Goal: Information Seeking & Learning: Learn about a topic

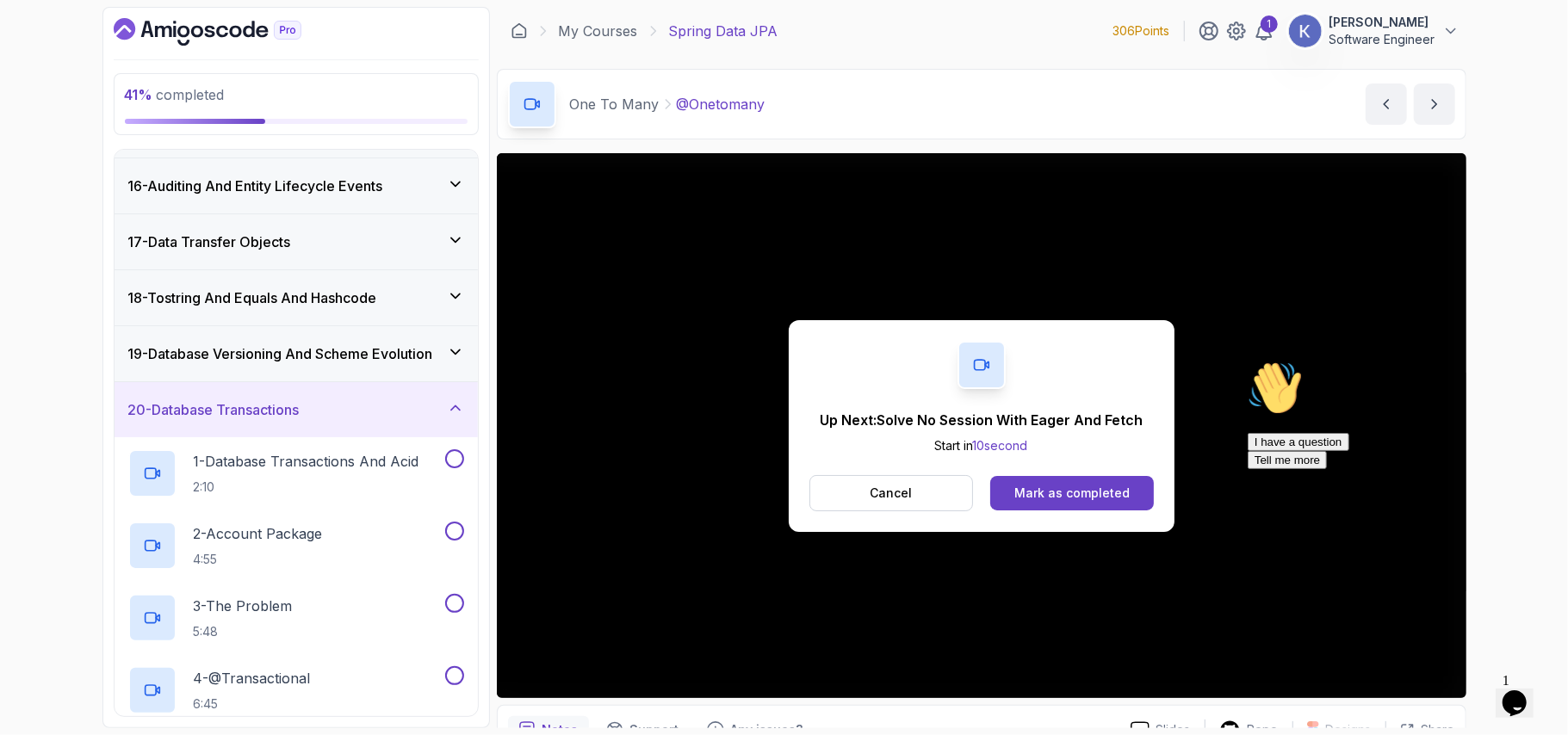
scroll to position [976, 0]
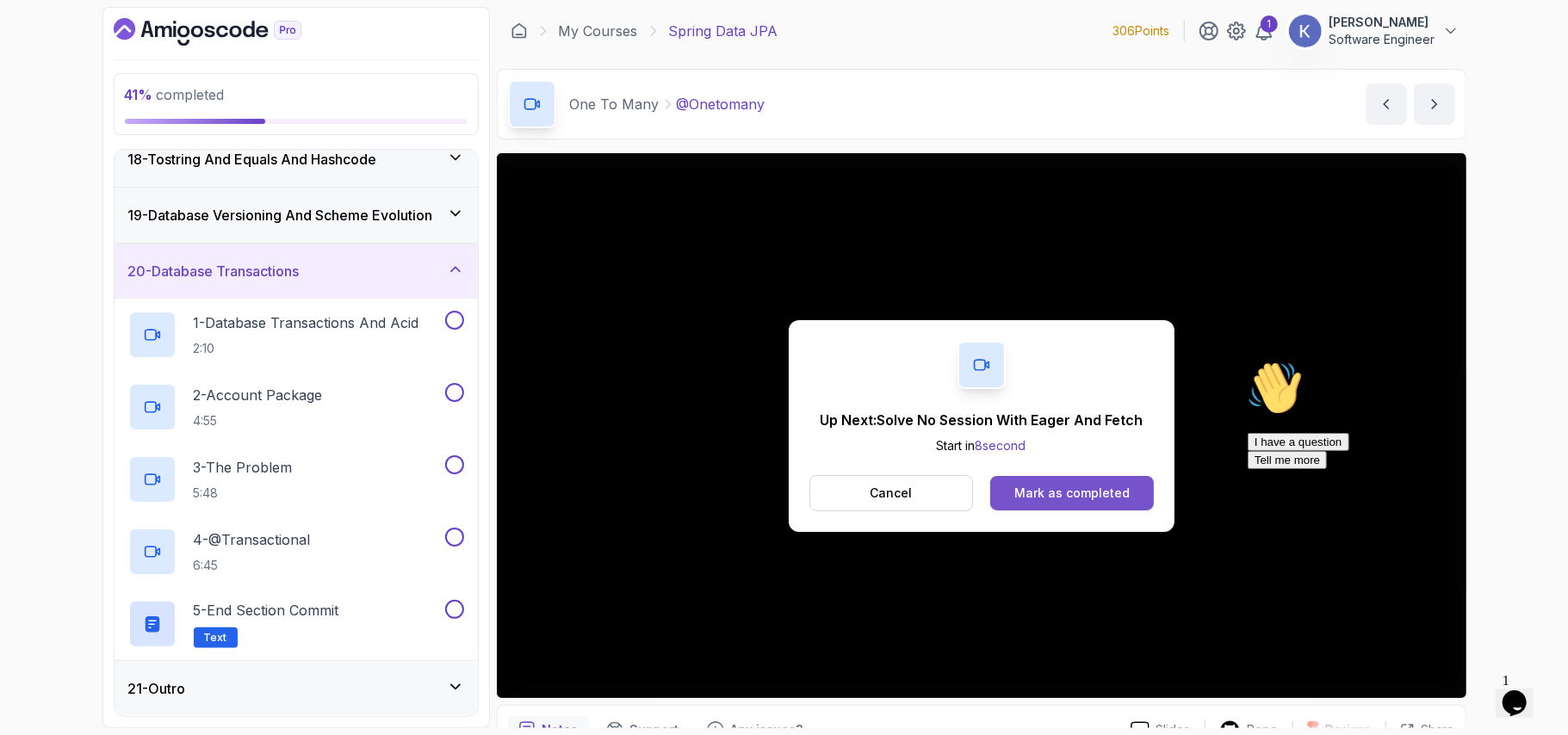
click at [1049, 495] on div "Mark as completed" at bounding box center [1071, 493] width 115 height 17
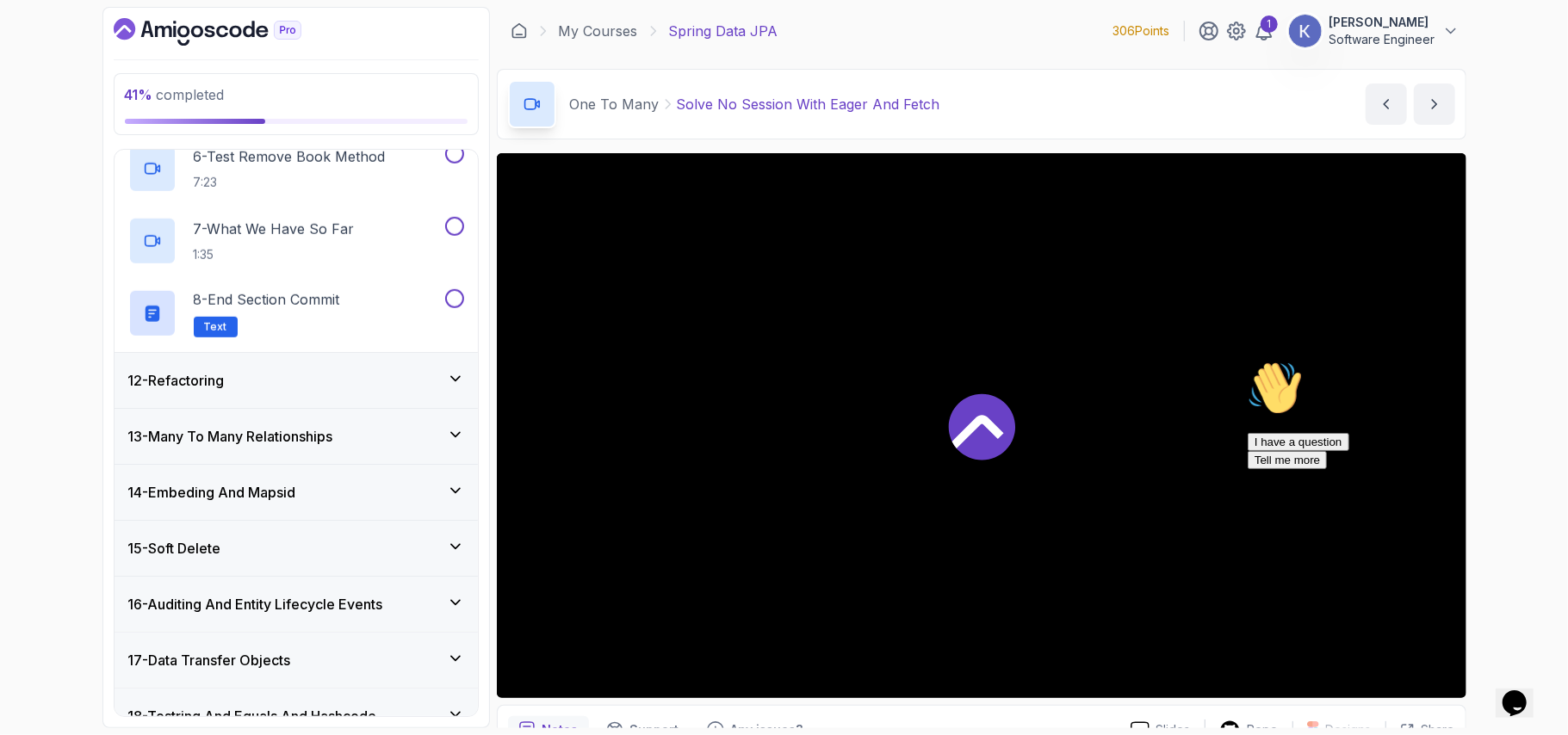
scroll to position [1193, 0]
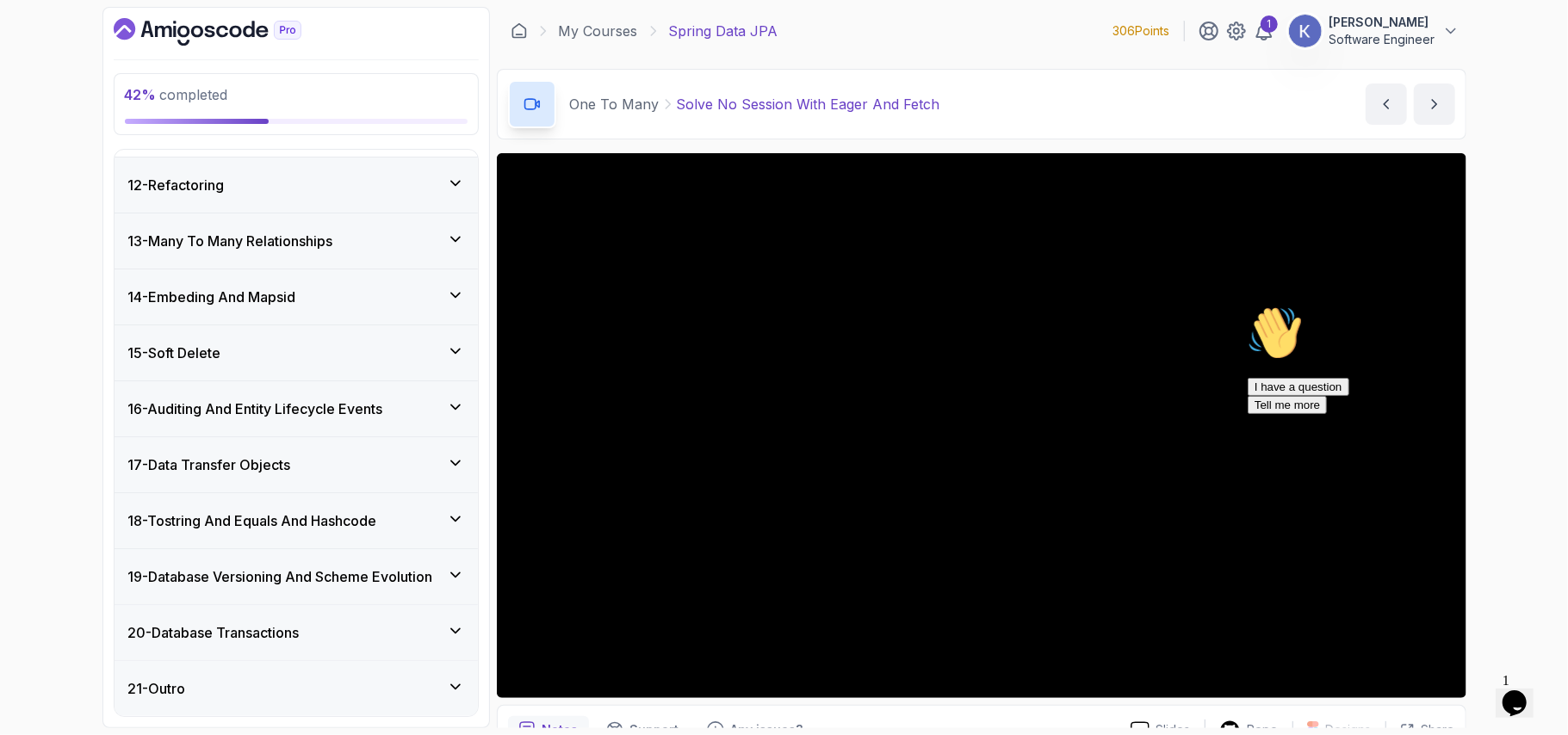
click at [111, 215] on div "42 % completed 1 - Intro 2 - Environment Setup 3 - Getting Started 4 - Reposito…" at bounding box center [296, 368] width 388 height 722
click at [153, 158] on div "12 - Refactoring" at bounding box center [296, 185] width 364 height 55
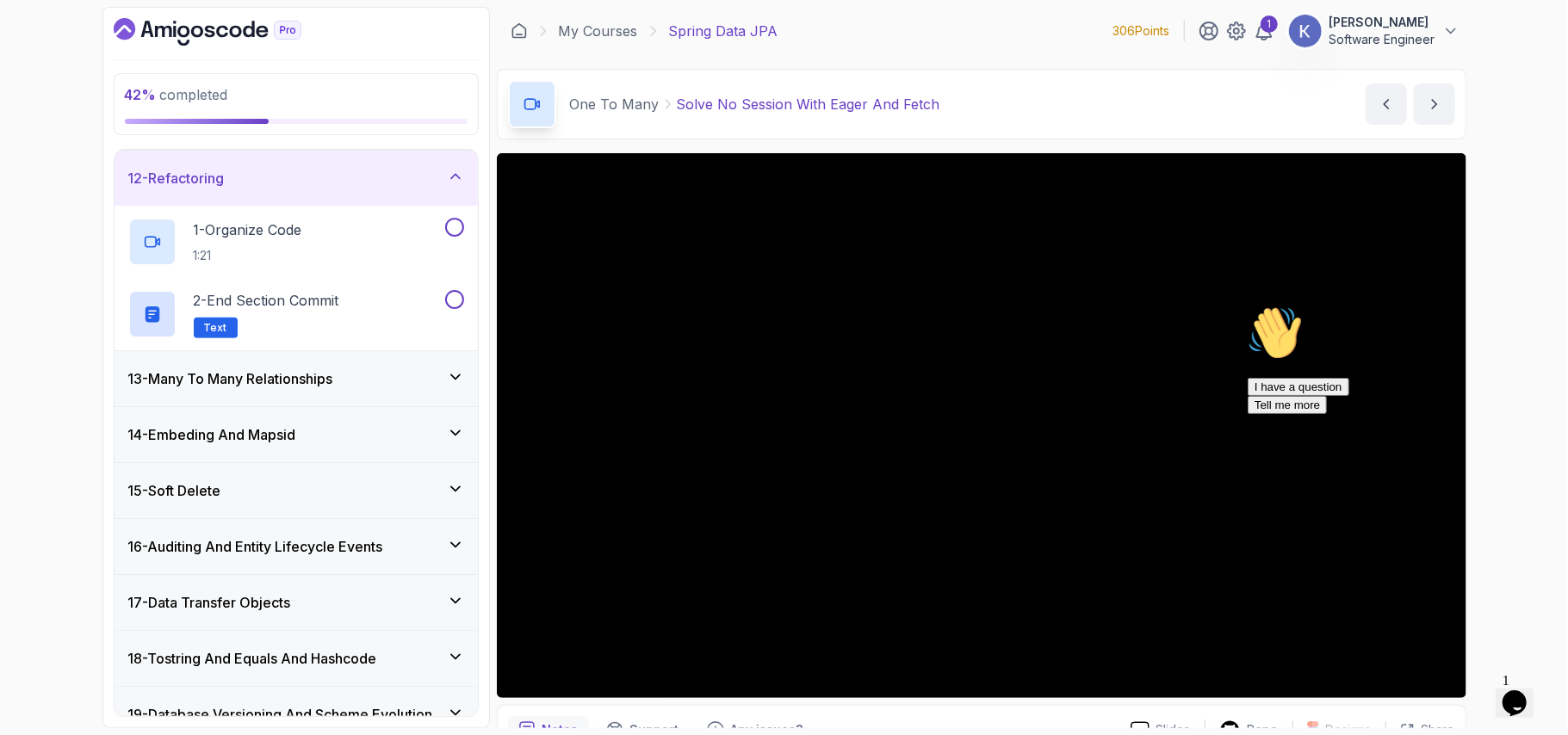
scroll to position [121, 0]
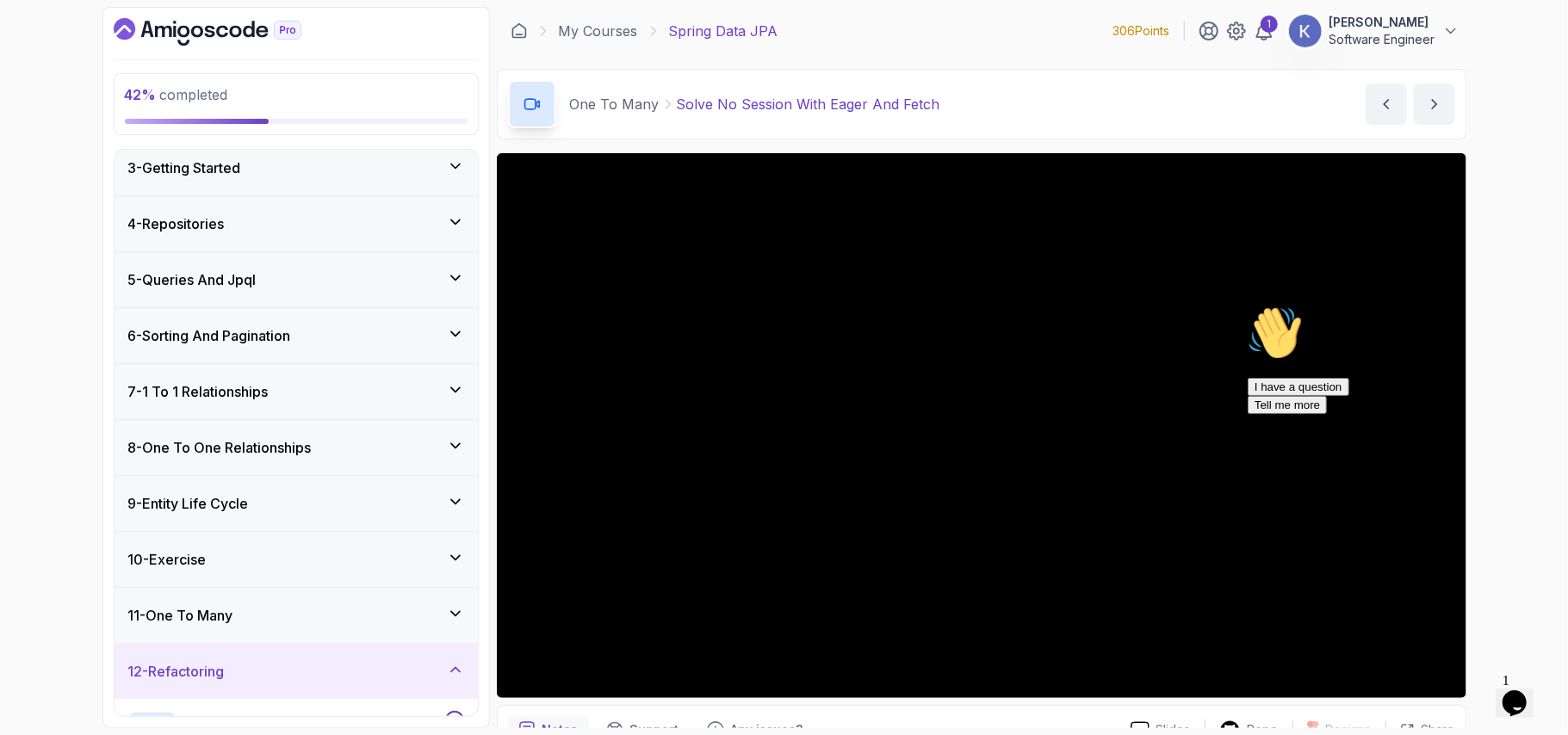
click at [286, 610] on div "11 - One To Many" at bounding box center [296, 615] width 336 height 20
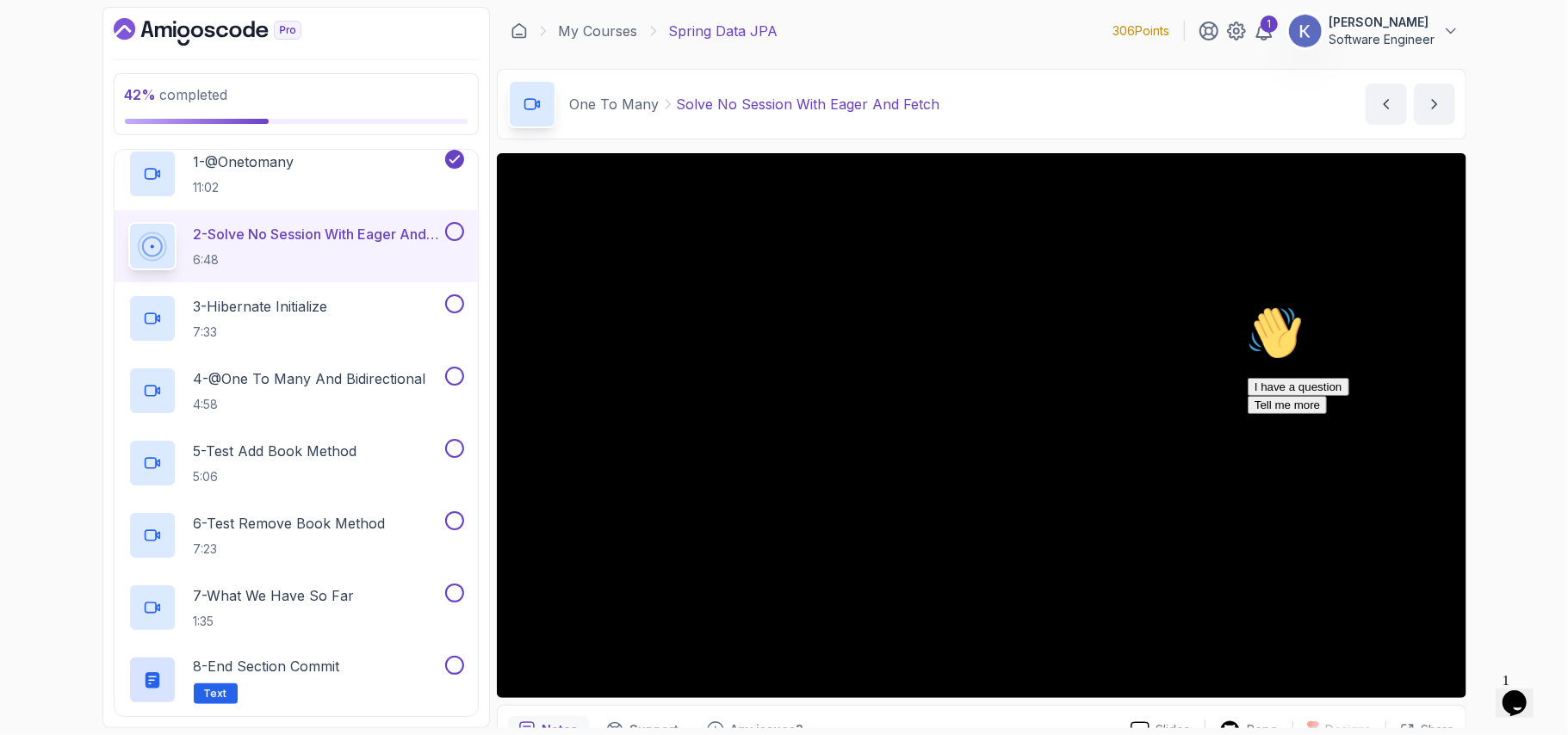
scroll to position [673, 0]
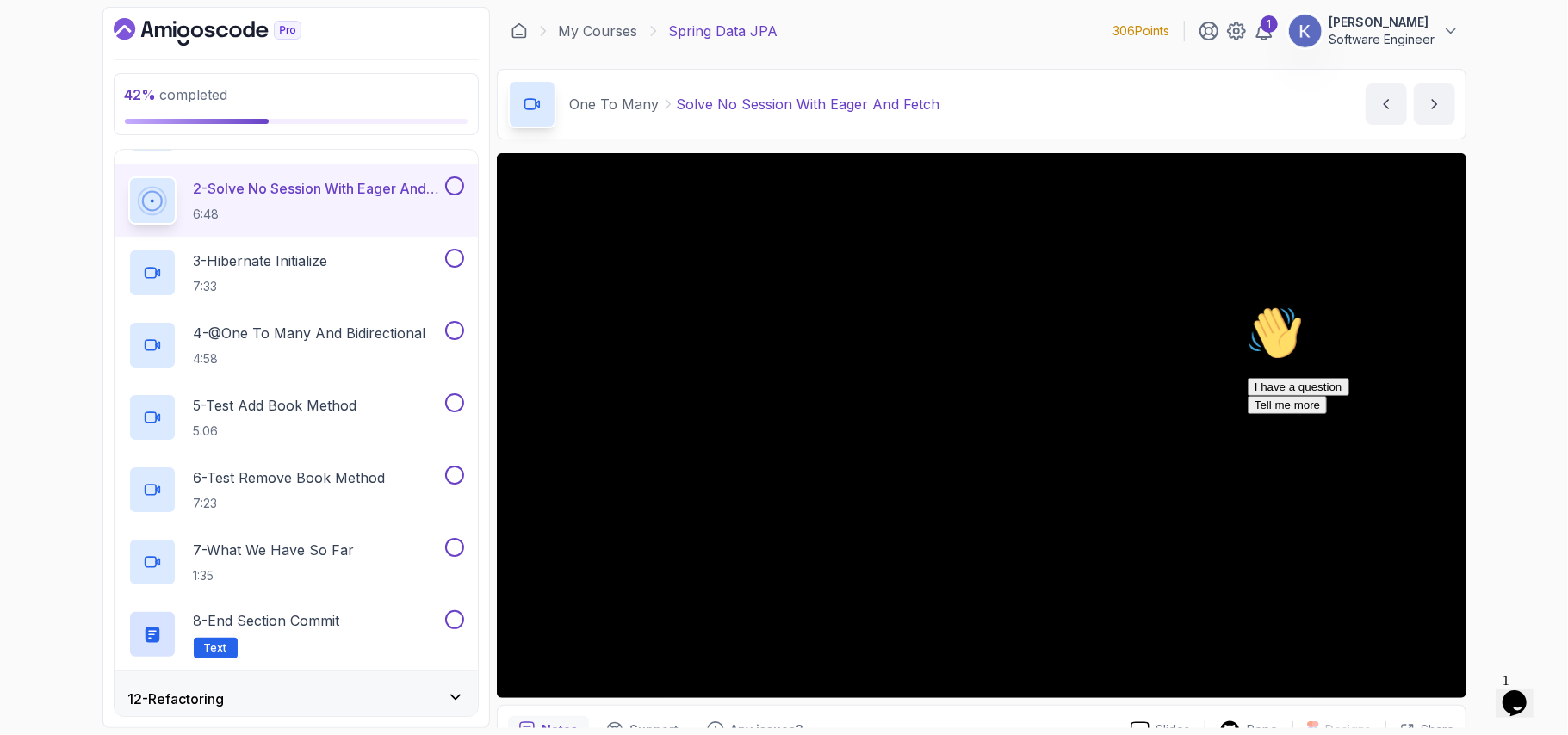
click at [1247, 305] on icon "Chat attention grabber" at bounding box center [1247, 305] width 0 height 0
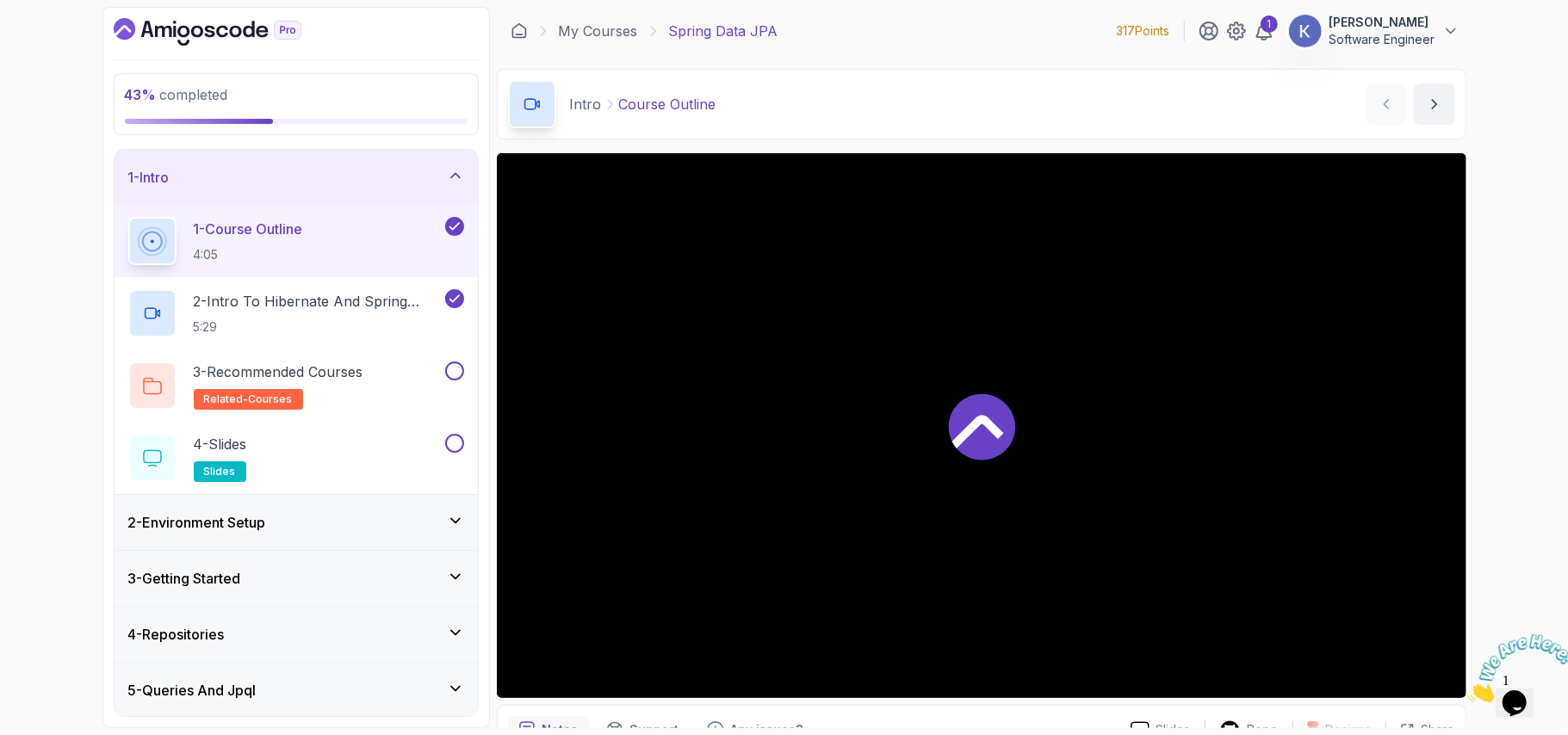
click at [320, 682] on div "5 - Queries And Jpql" at bounding box center [296, 690] width 336 height 20
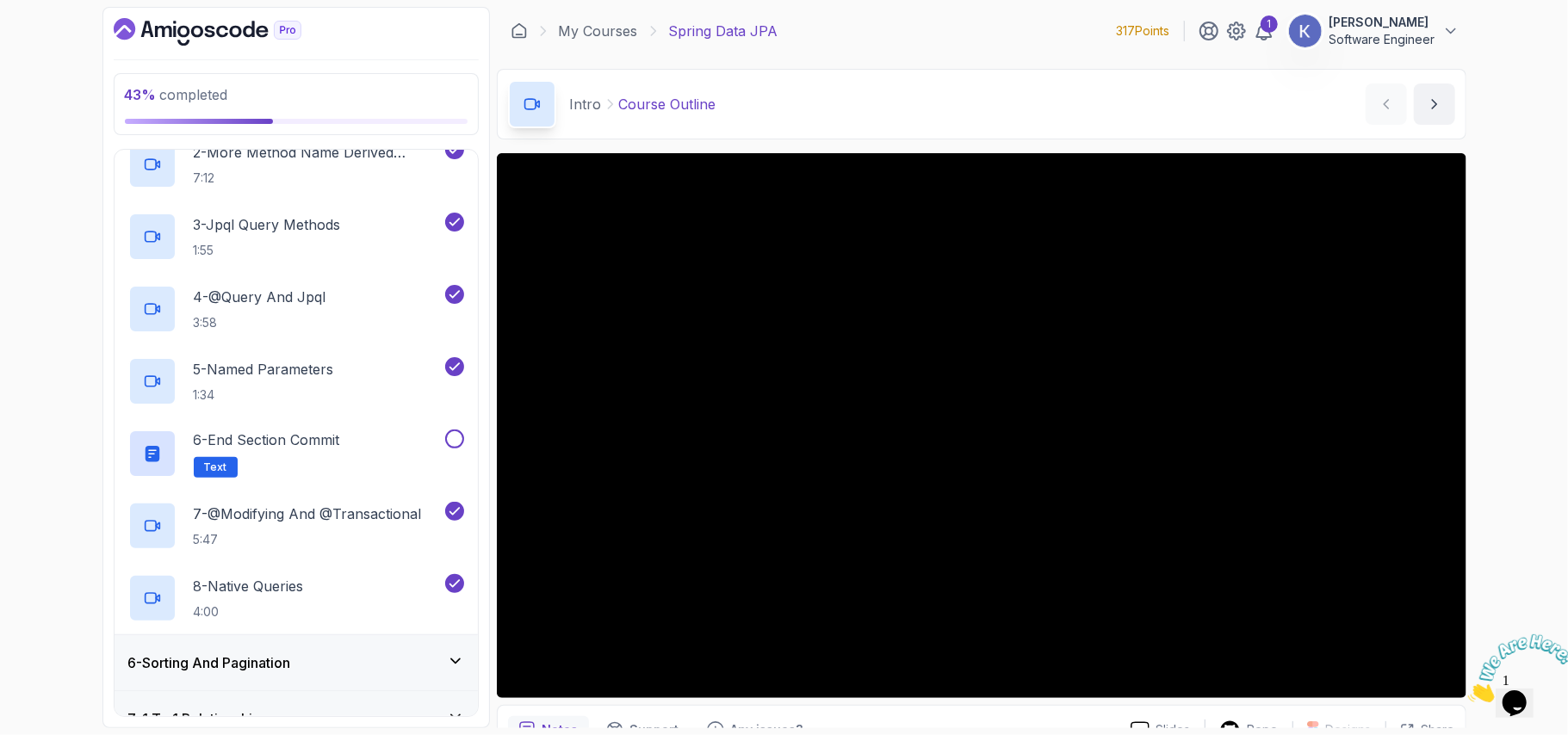
scroll to position [551, 0]
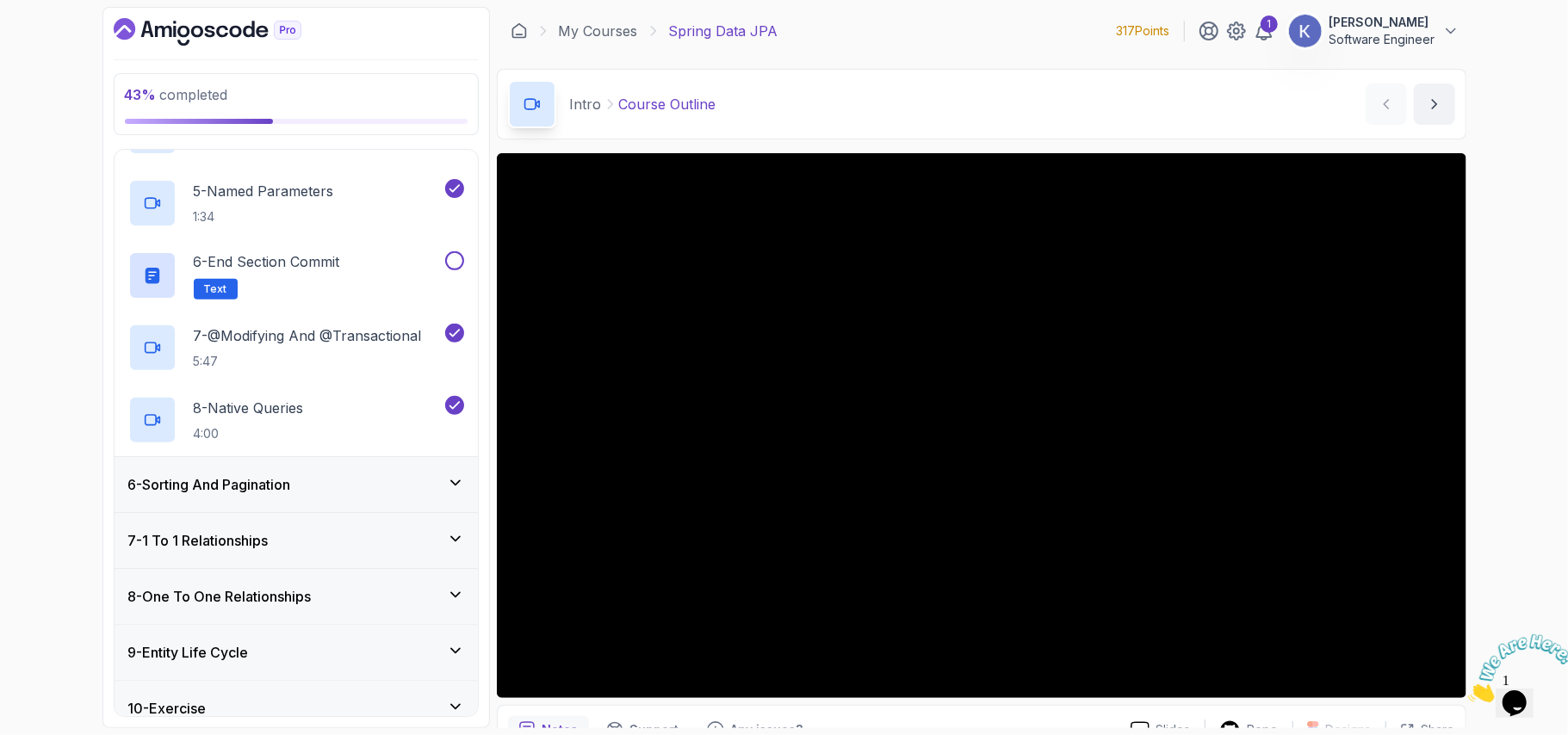
click at [266, 690] on div "10 - Exercise" at bounding box center [296, 708] width 364 height 55
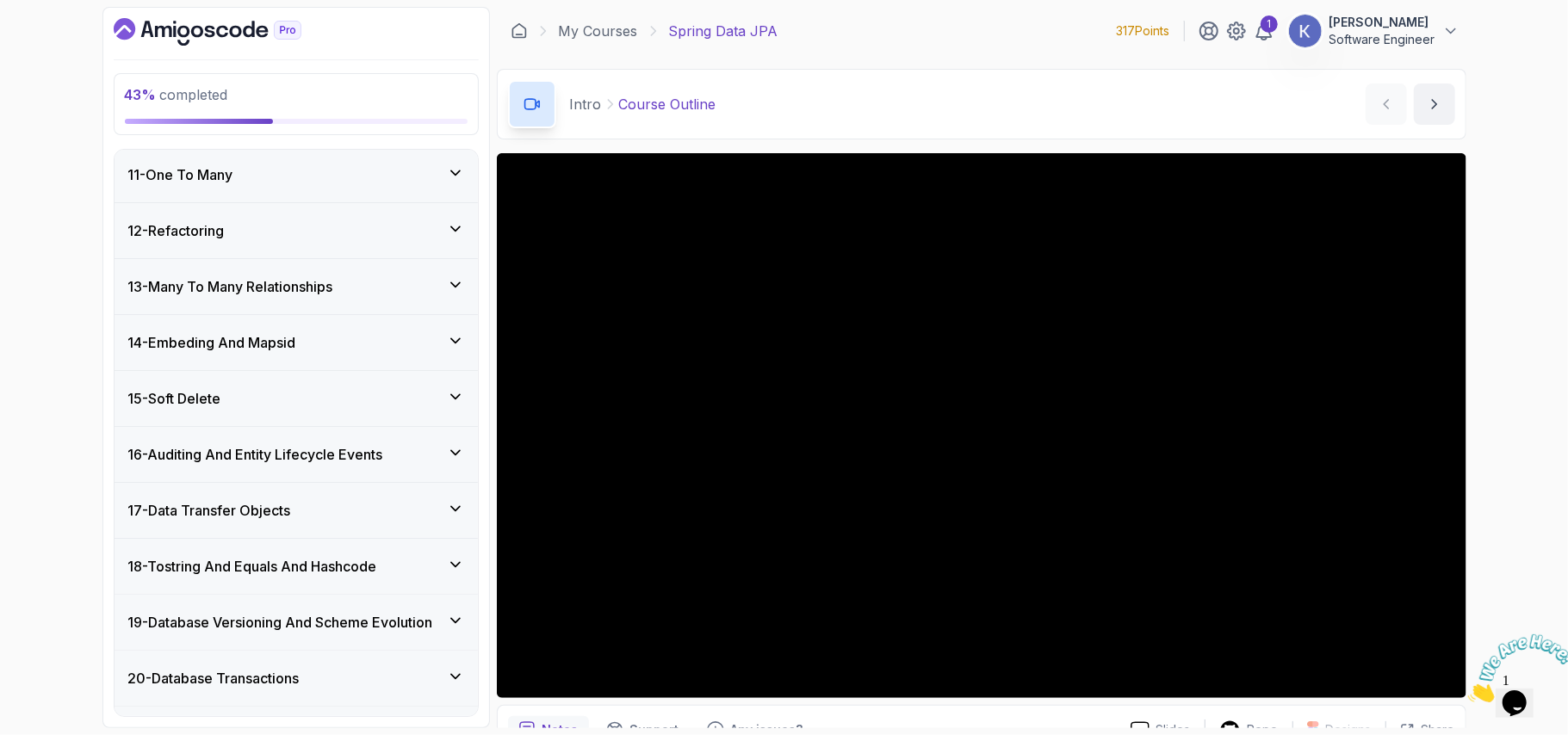
scroll to position [713, 0]
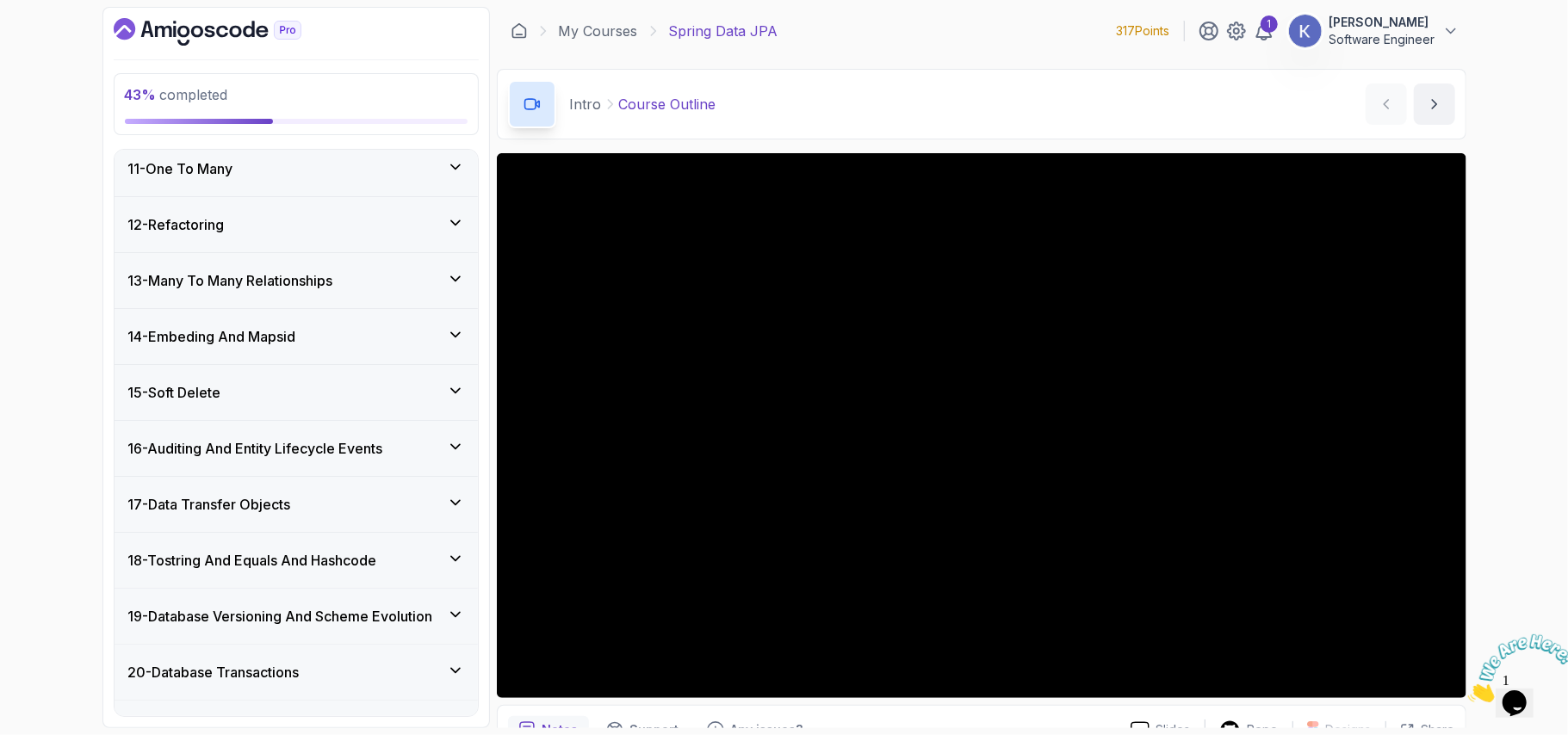
click at [236, 159] on div "11 - One To Many" at bounding box center [296, 168] width 364 height 55
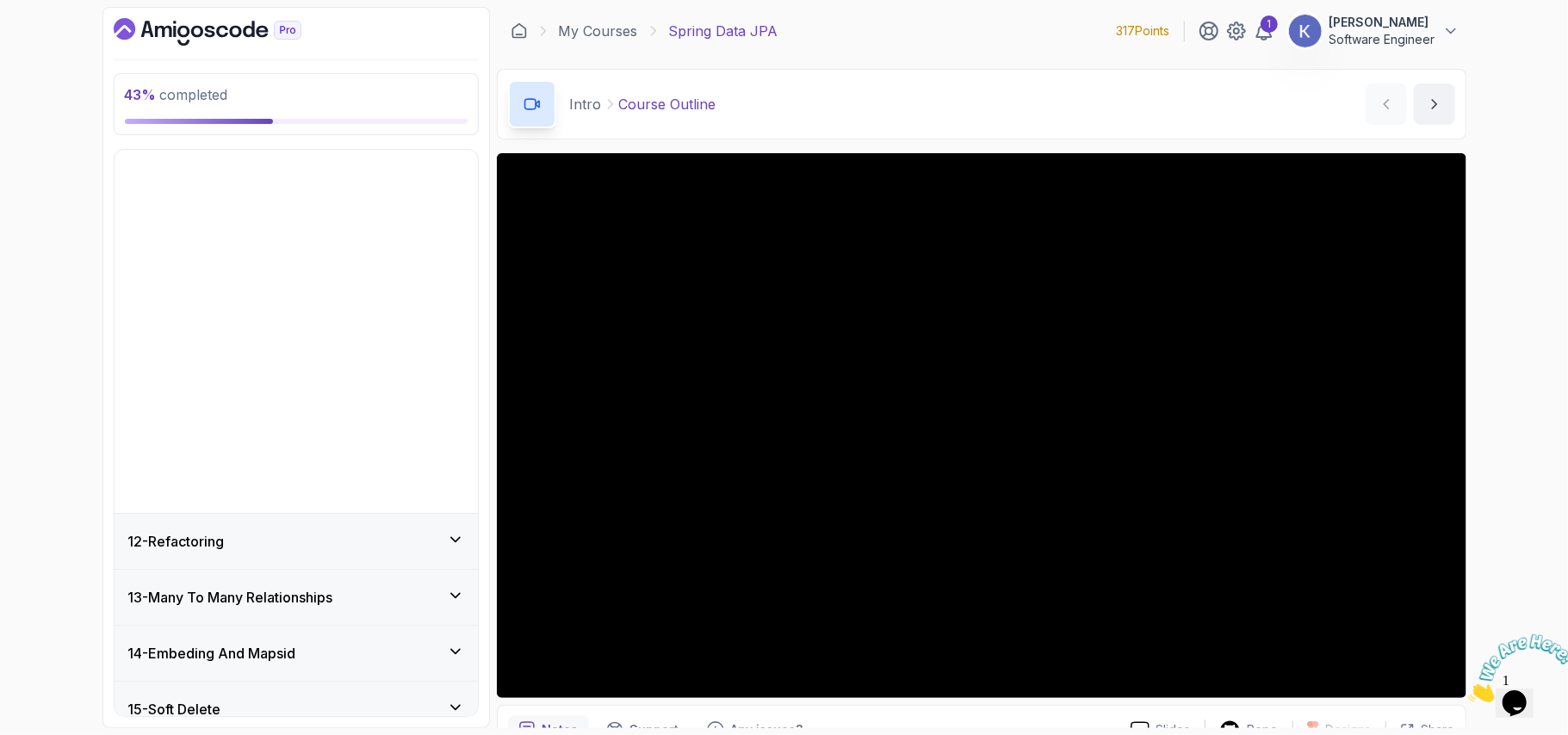
scroll to position [568, 0]
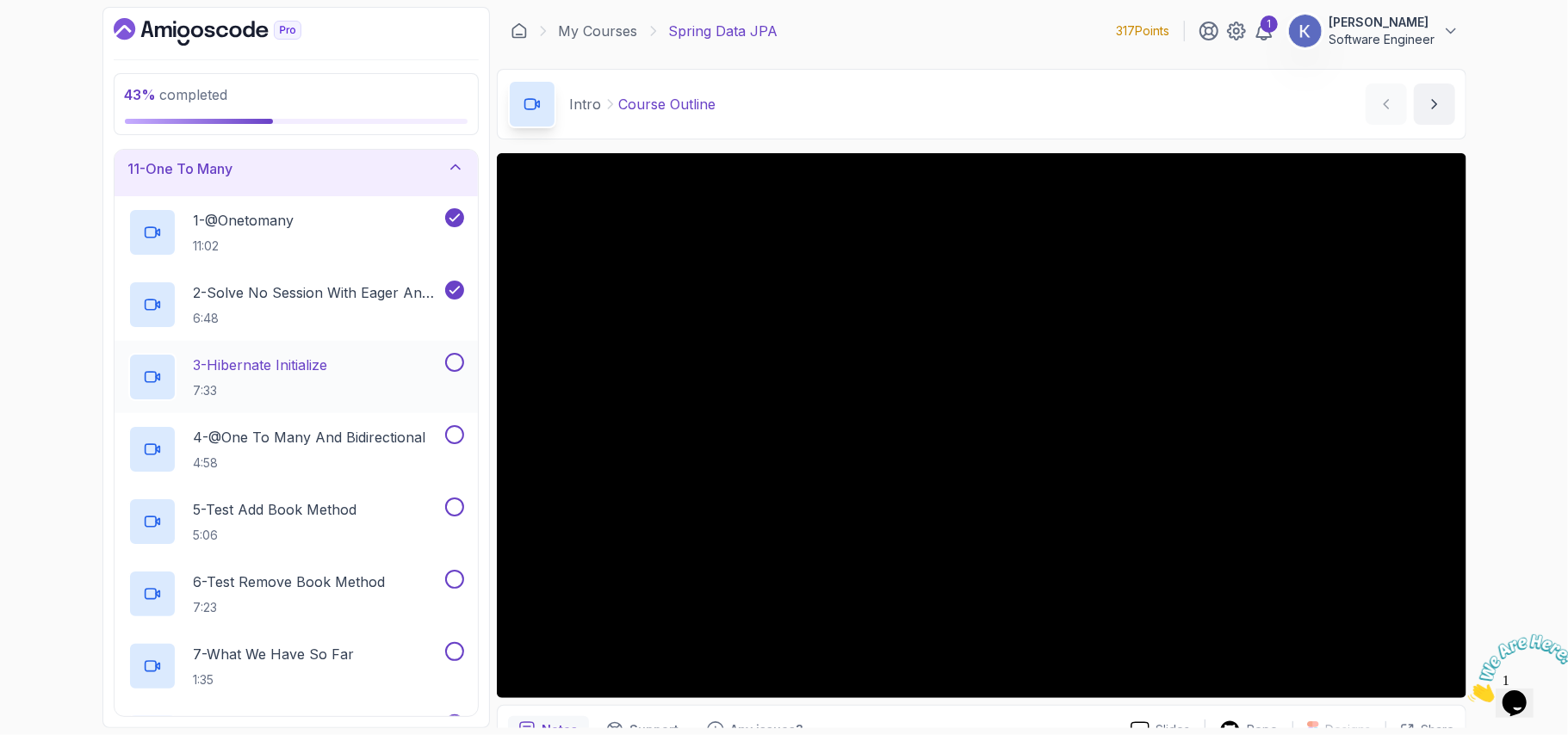
click at [339, 369] on div "3 - Hibernate Initialize 7:33" at bounding box center [285, 377] width 314 height 48
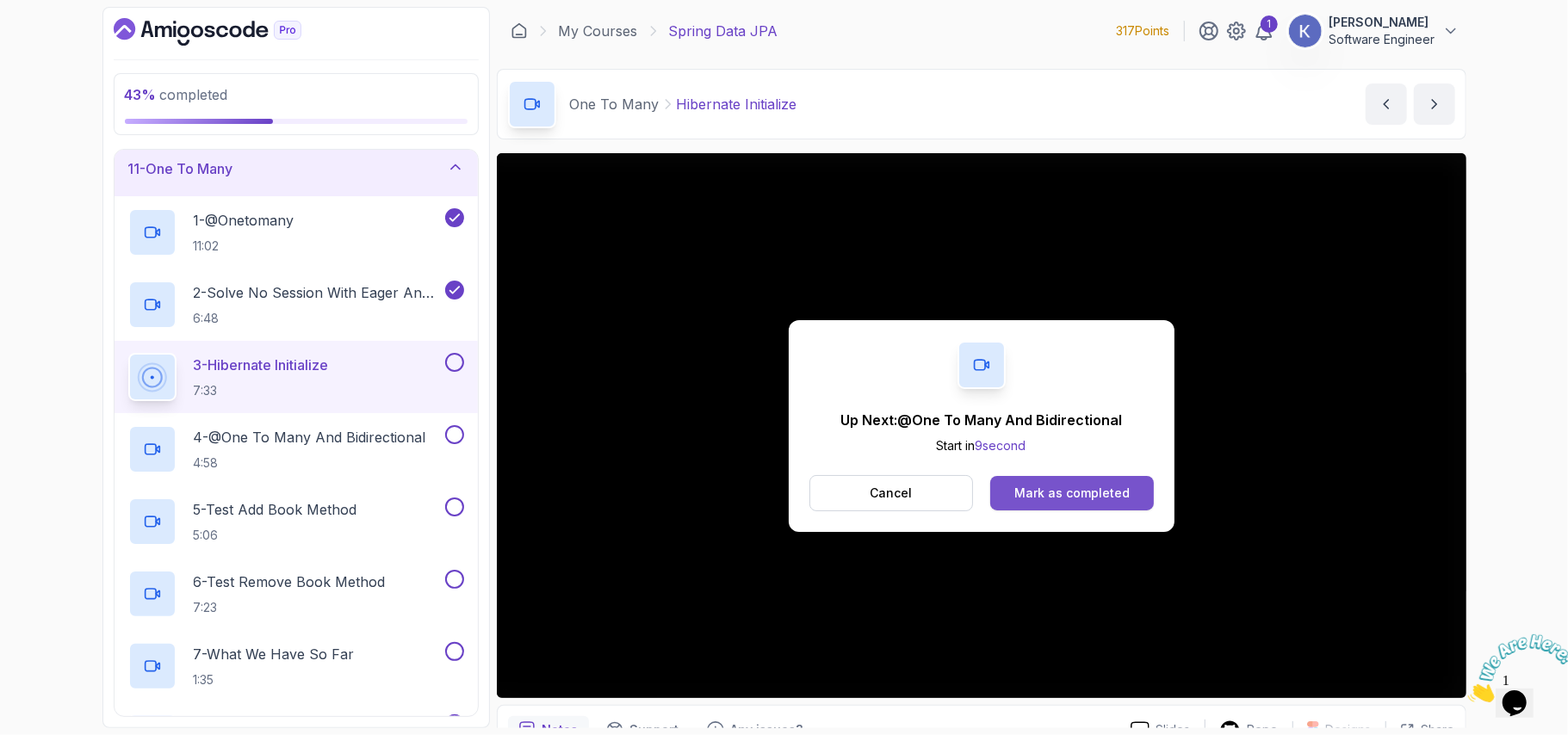
click at [1085, 477] on button "Mark as completed" at bounding box center [1071, 493] width 163 height 35
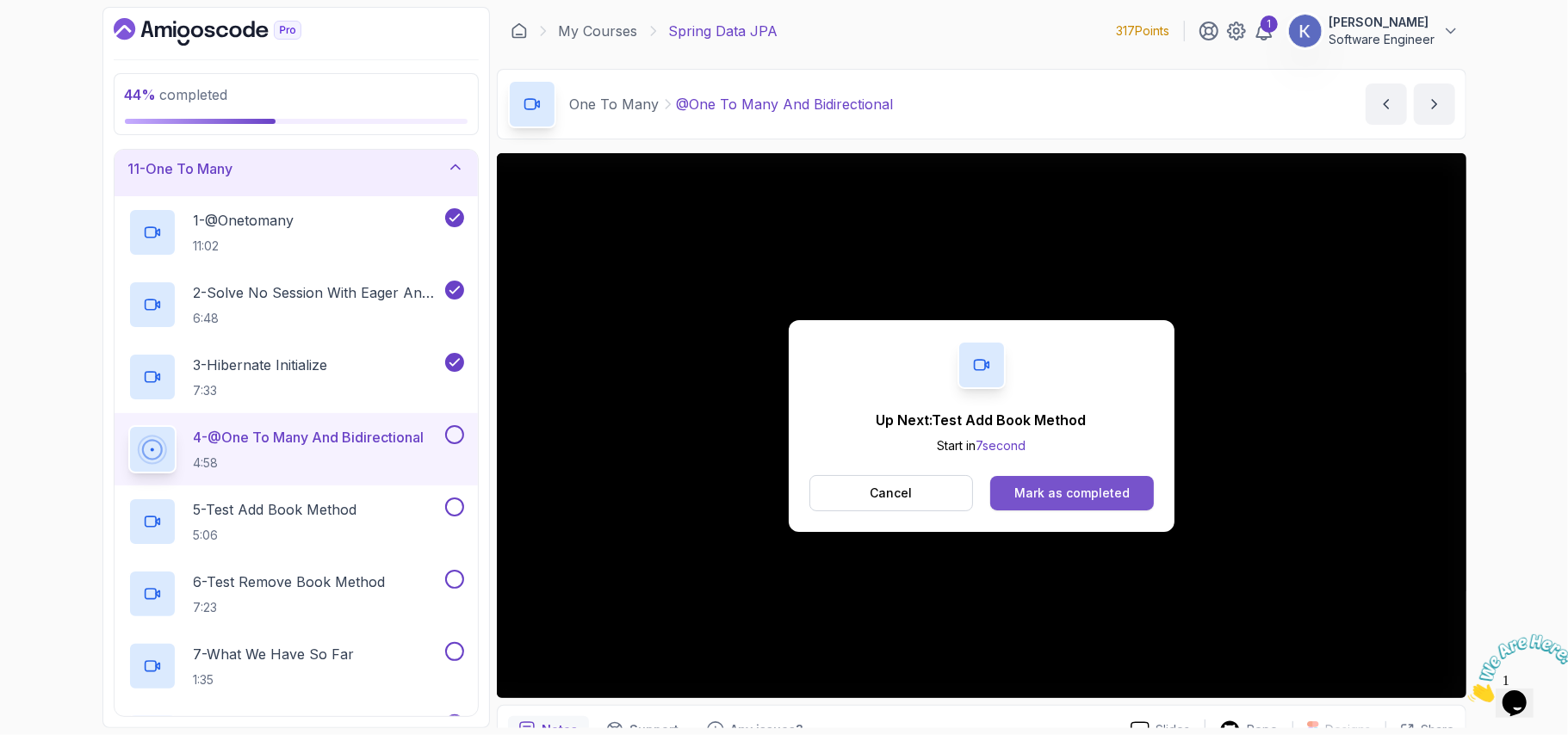
click at [1094, 494] on div "Mark as completed" at bounding box center [1071, 493] width 115 height 17
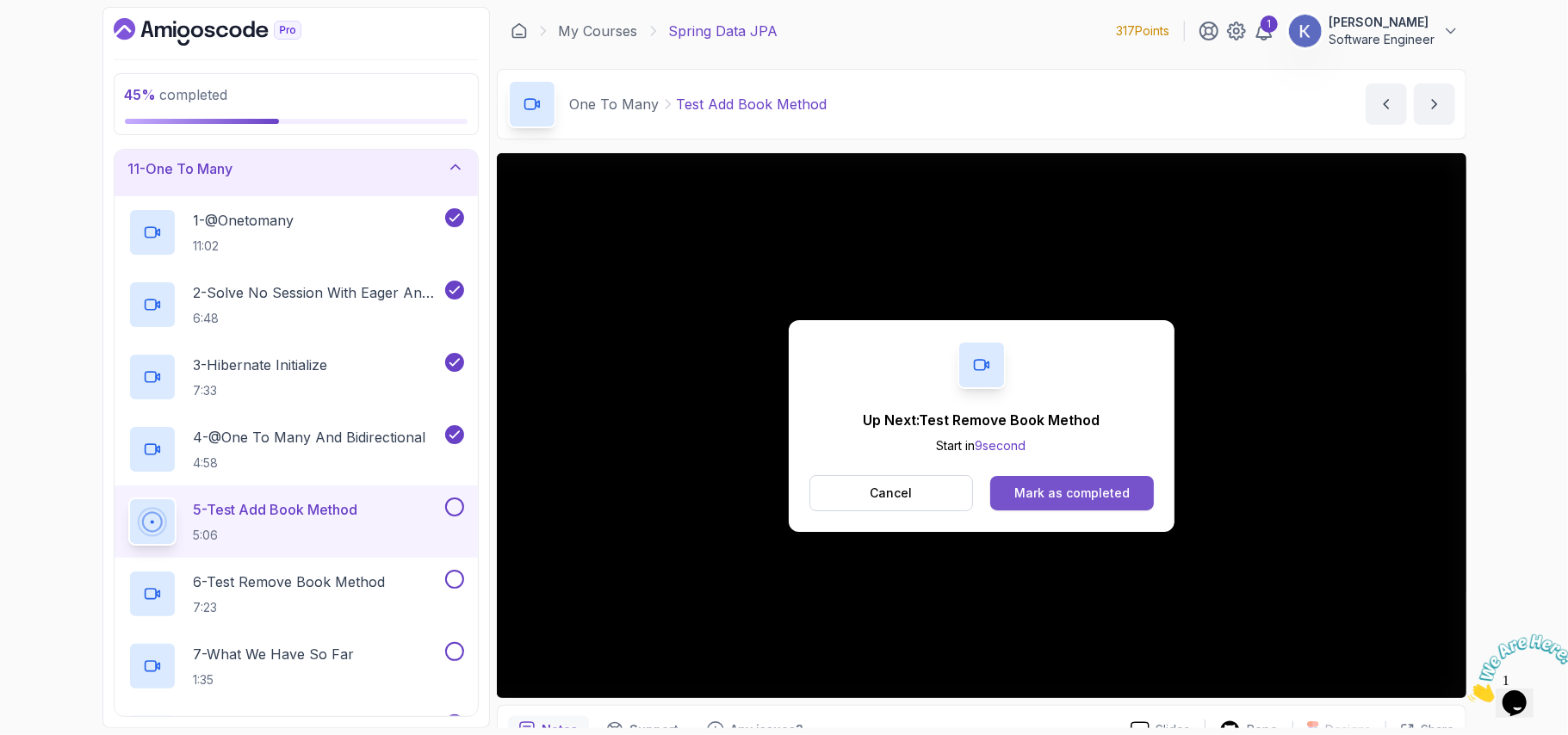
click at [1141, 491] on button "Mark as completed" at bounding box center [1071, 493] width 163 height 35
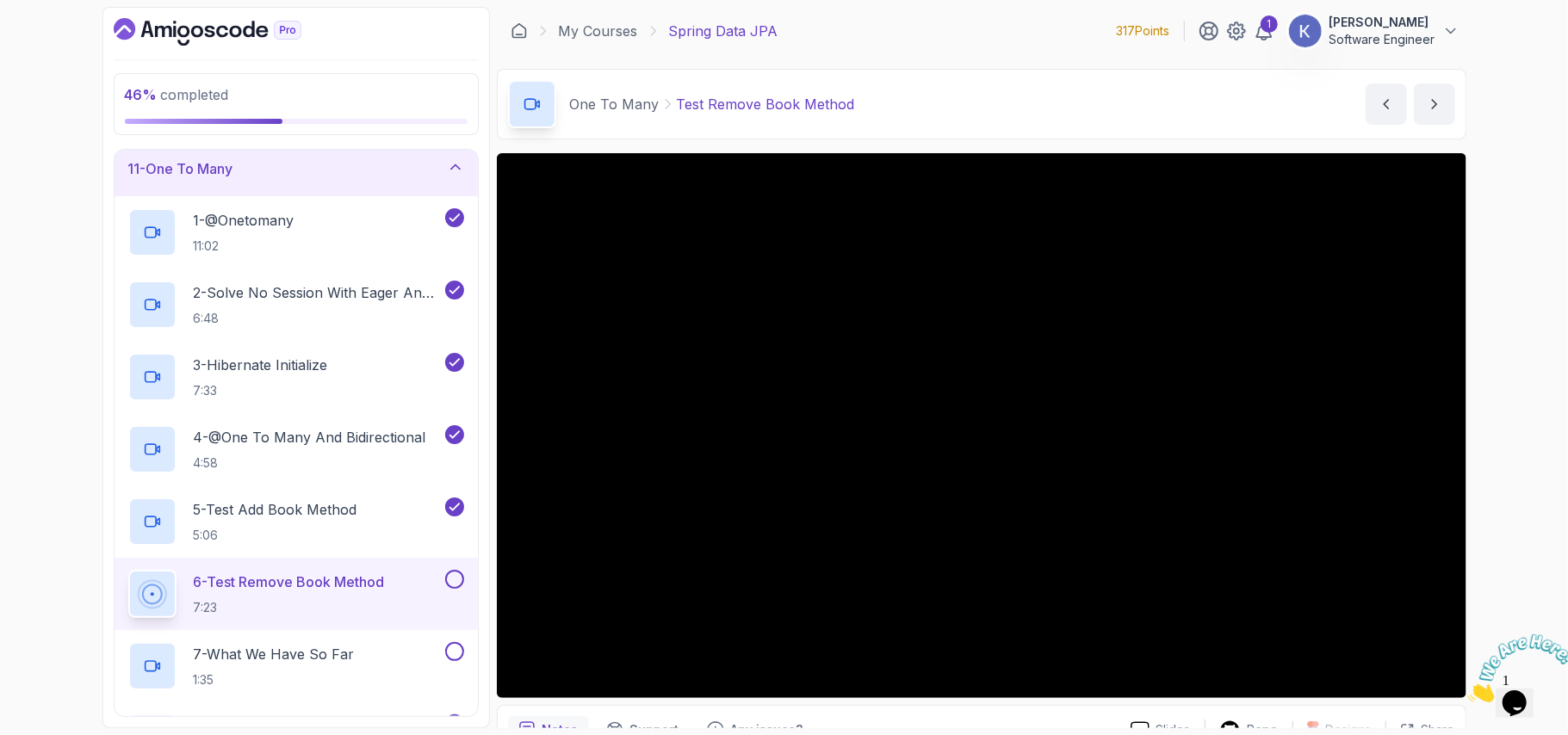
click at [114, 580] on div "1 - Intro 2 - Environment Setup 3 - Getting Started 4 - Repositories 5 - Querie…" at bounding box center [297, 433] width 365 height 568
click at [120, 589] on div "6 - Test Remove Book Method 7:23" at bounding box center [296, 593] width 364 height 72
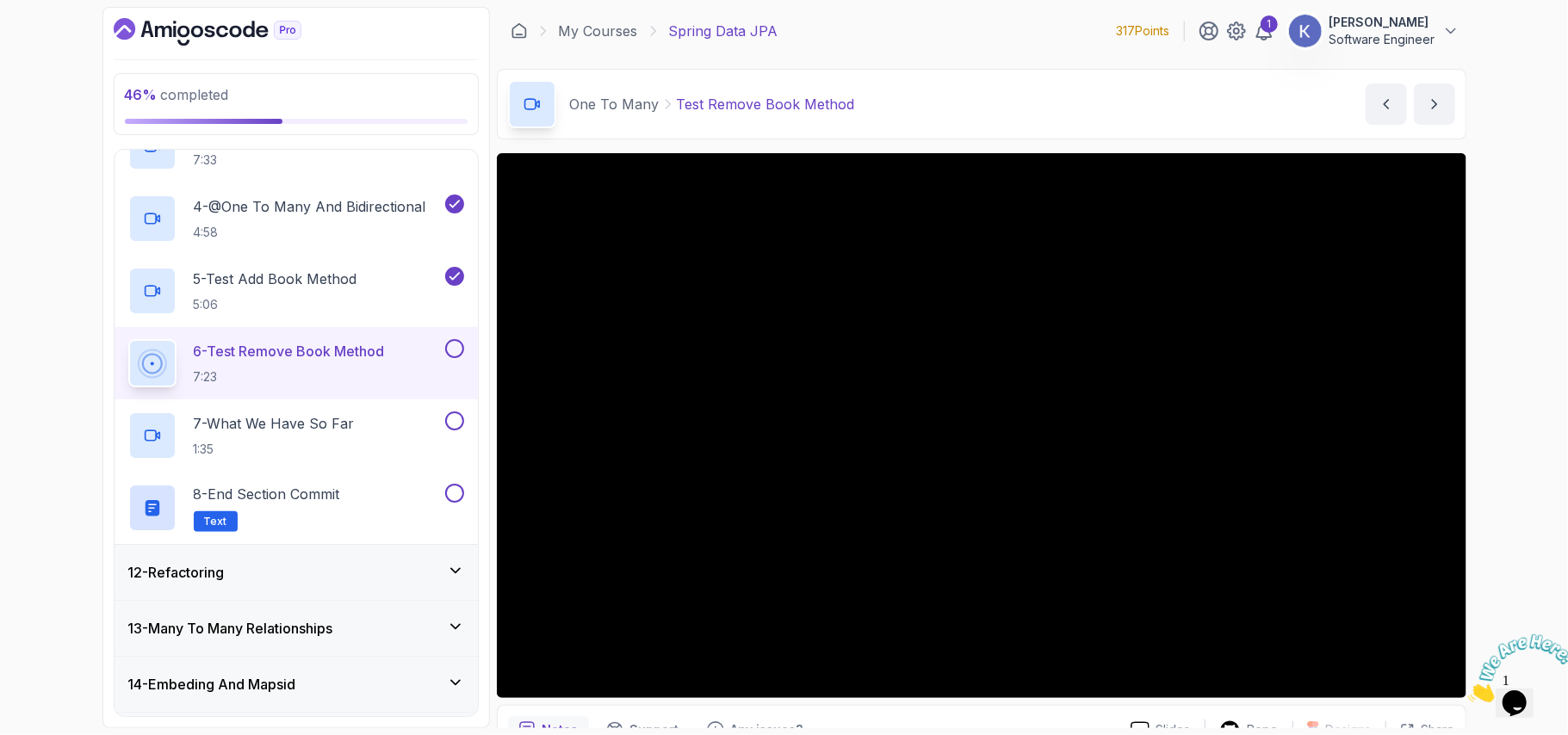
scroll to position [844, 0]
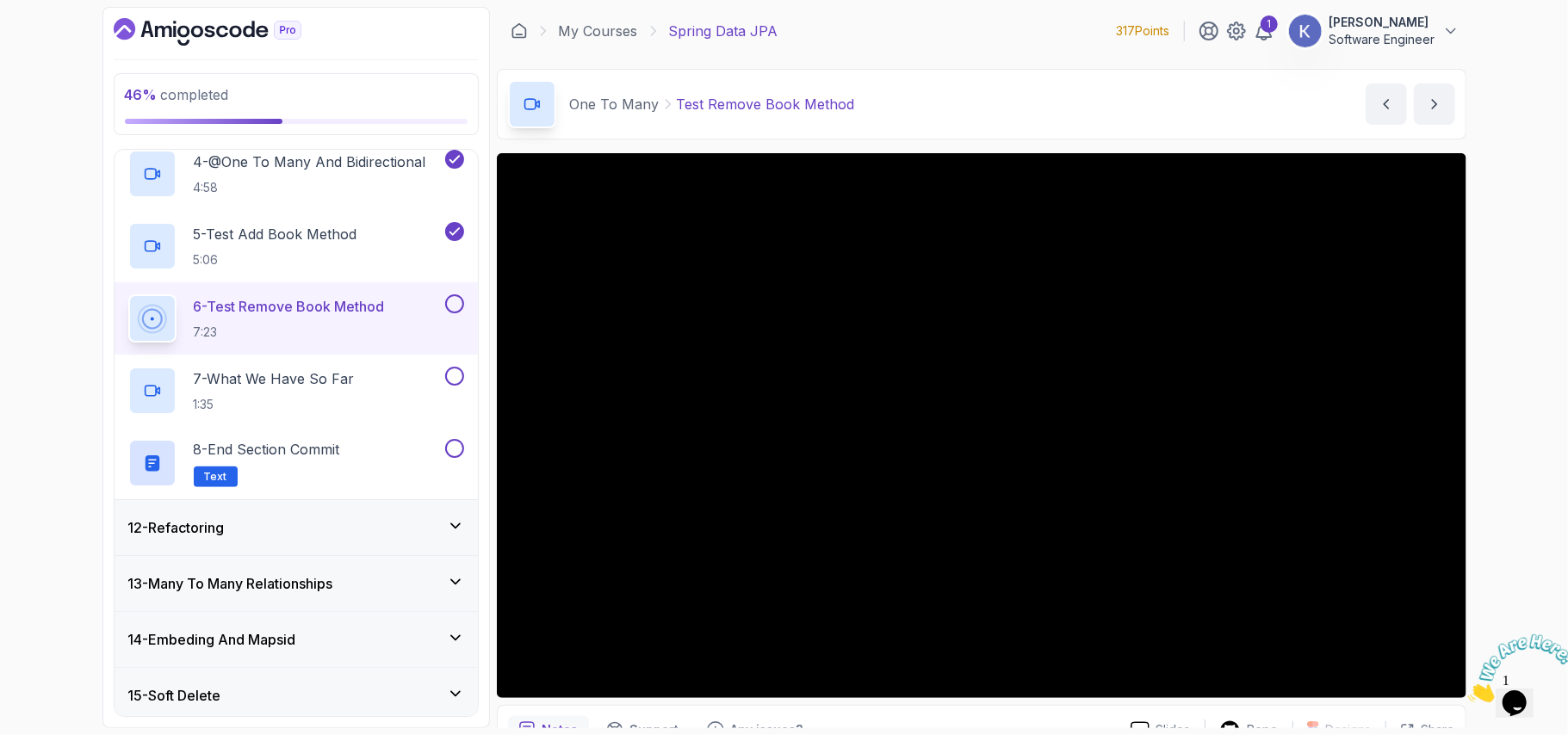
click at [447, 538] on div "12 - Refactoring" at bounding box center [296, 527] width 336 height 20
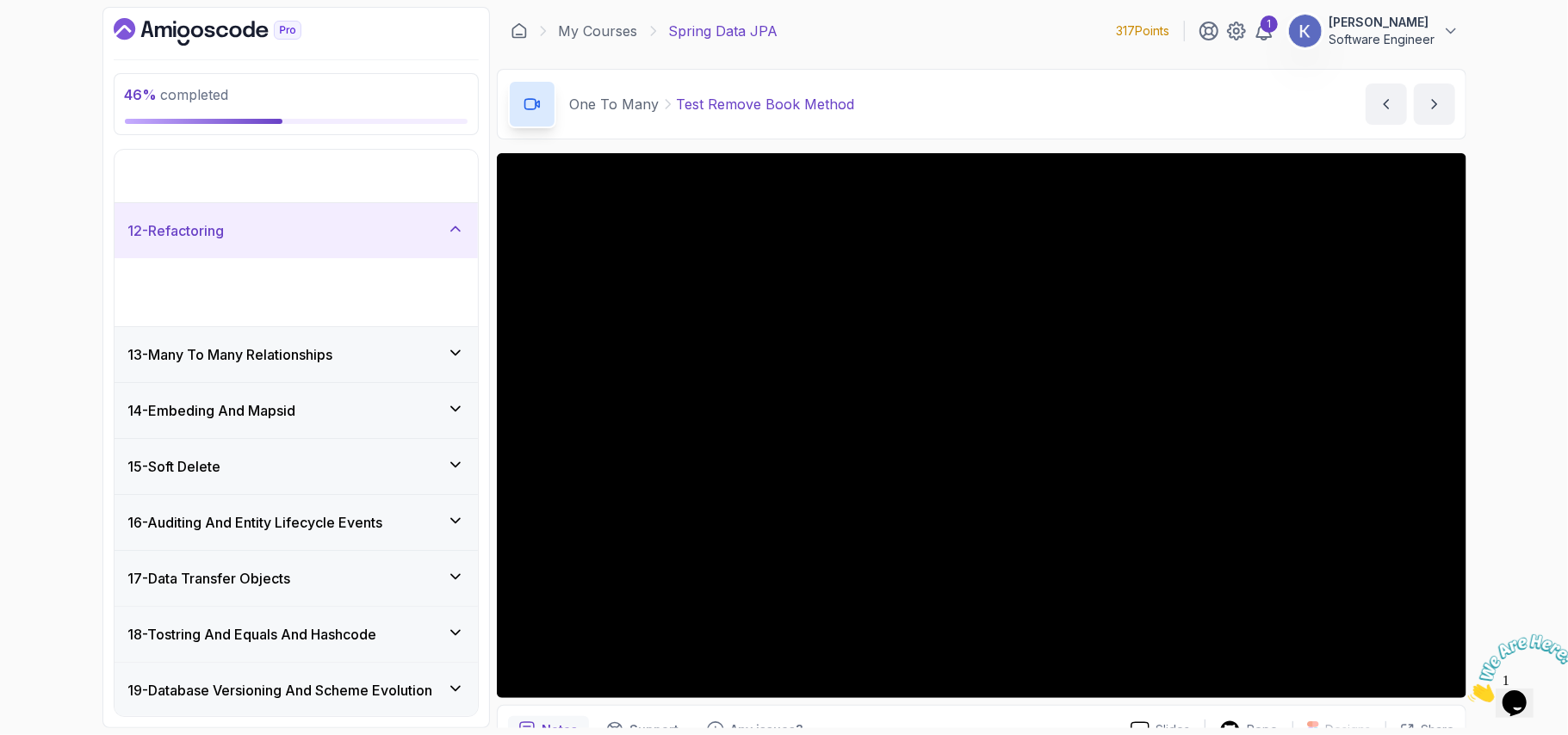
scroll to position [615, 0]
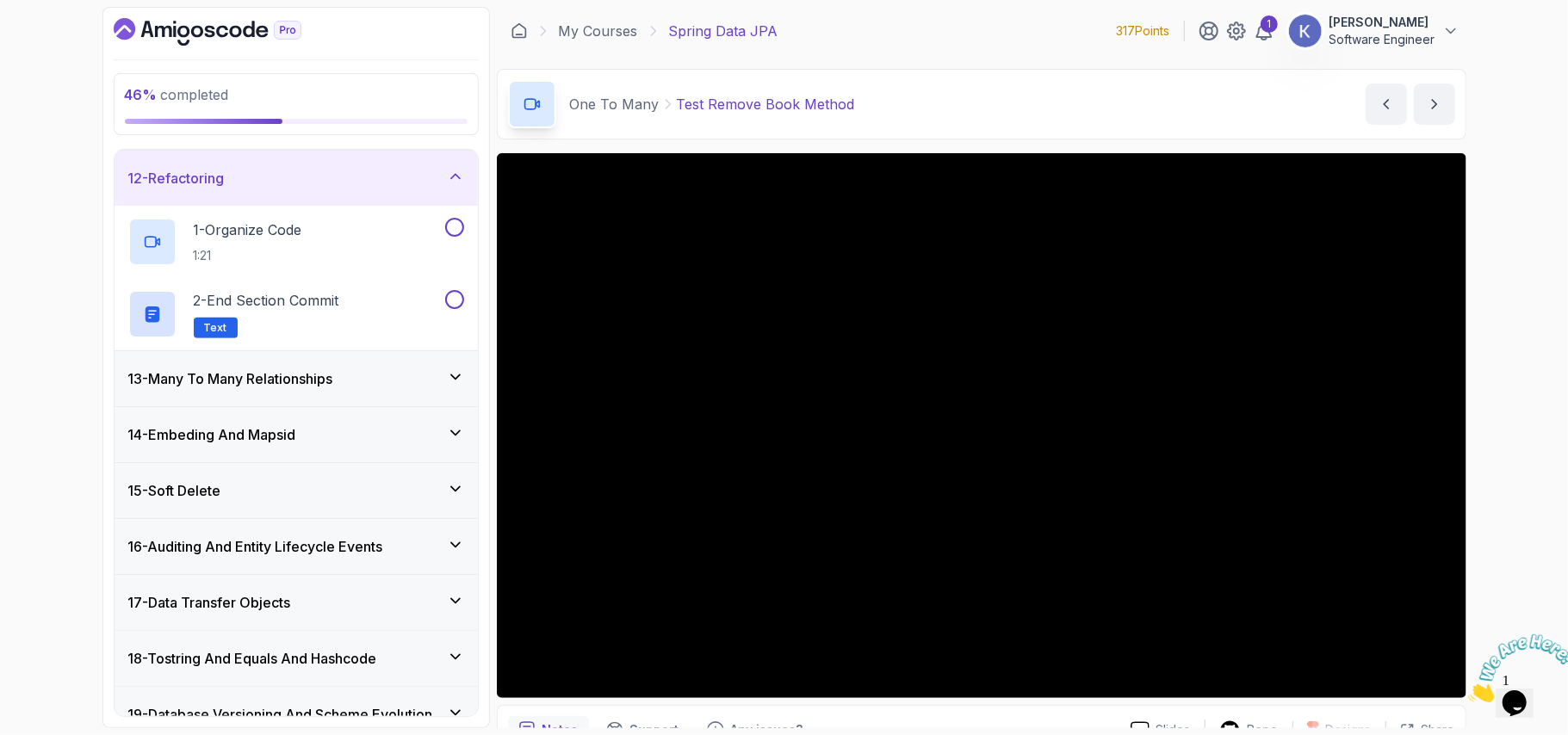
click at [363, 397] on div "13 - Many To Many Relationships" at bounding box center [296, 379] width 364 height 55
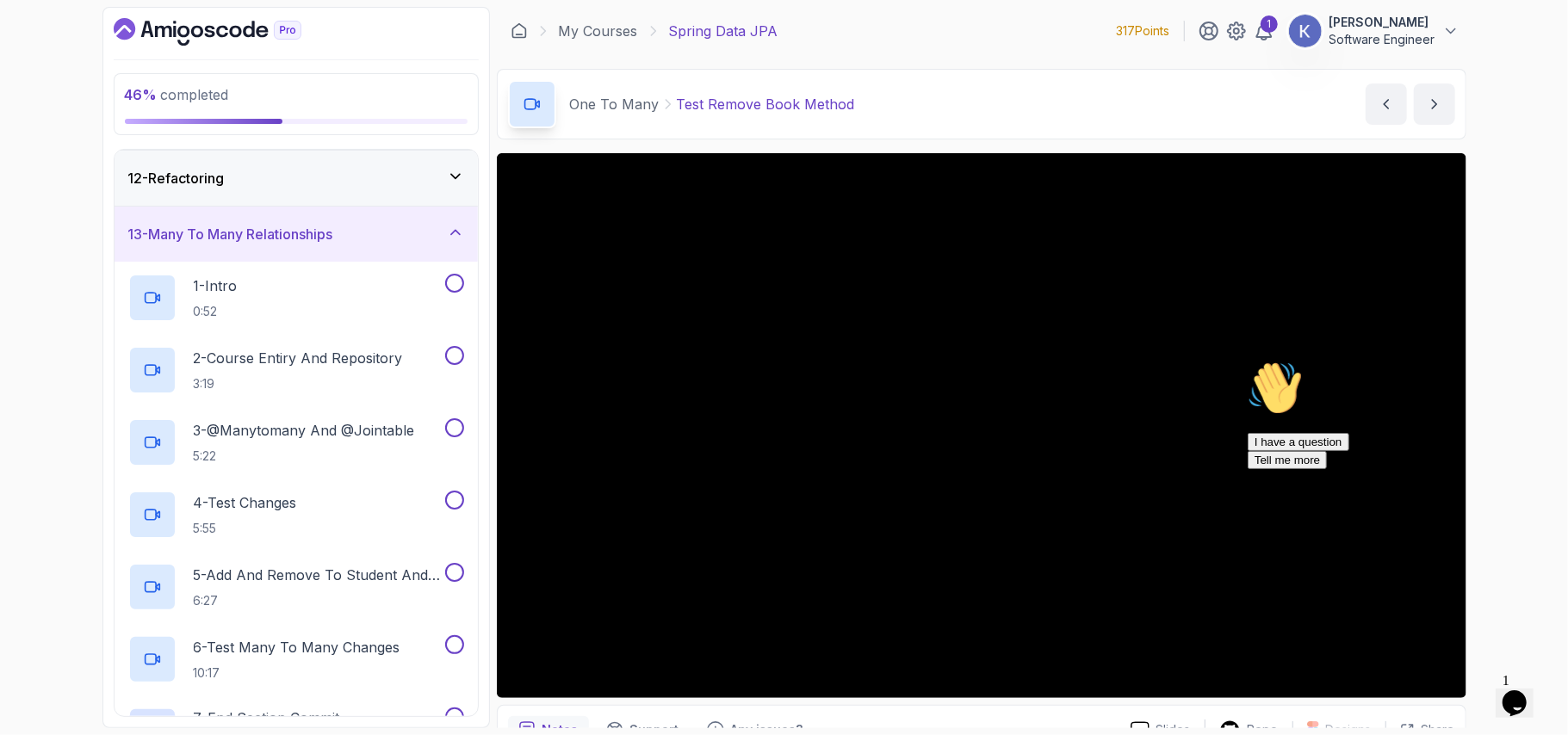
click at [1247, 360] on icon "Chat attention grabber" at bounding box center [1247, 360] width 0 height 0
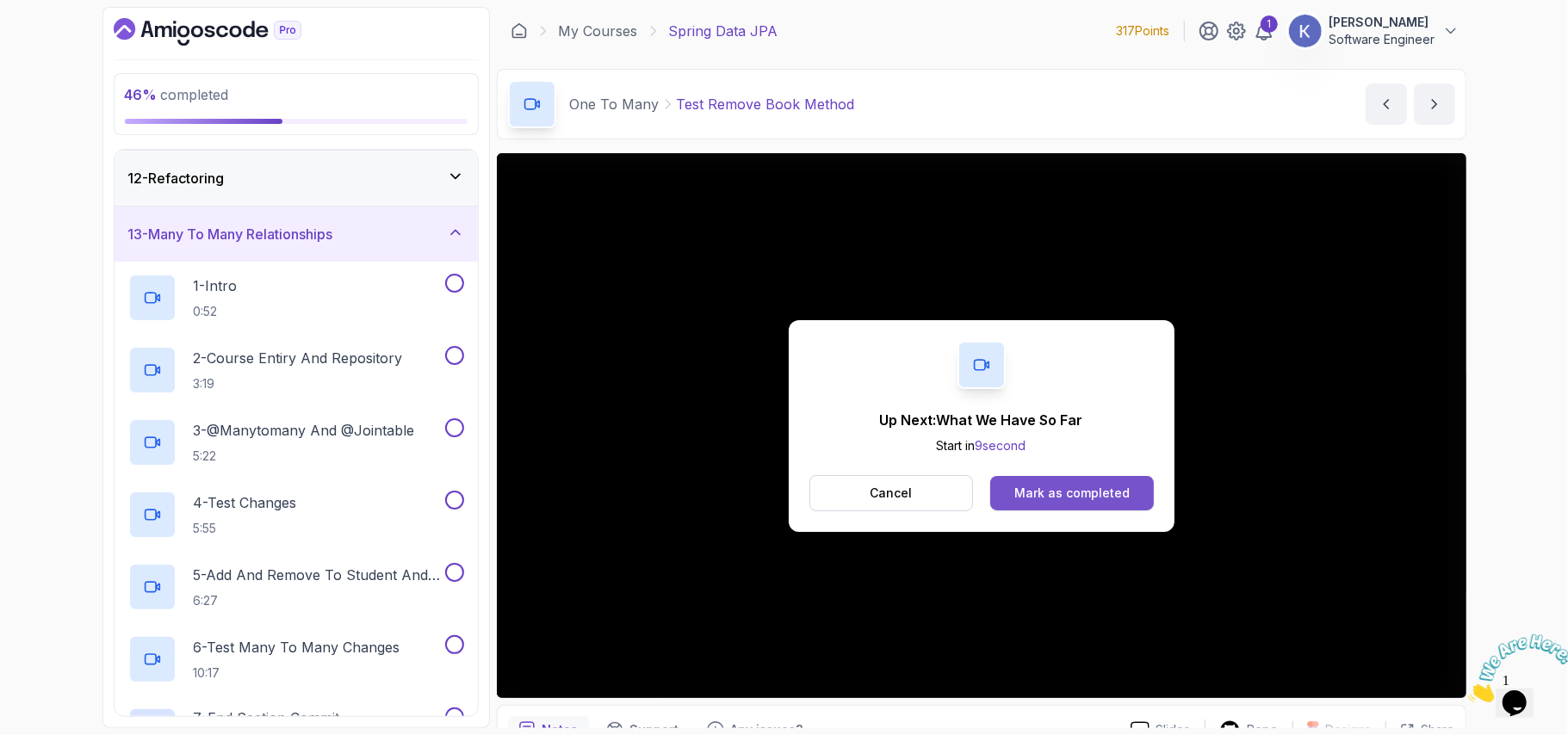
click at [1128, 483] on button "Mark as completed" at bounding box center [1071, 493] width 163 height 35
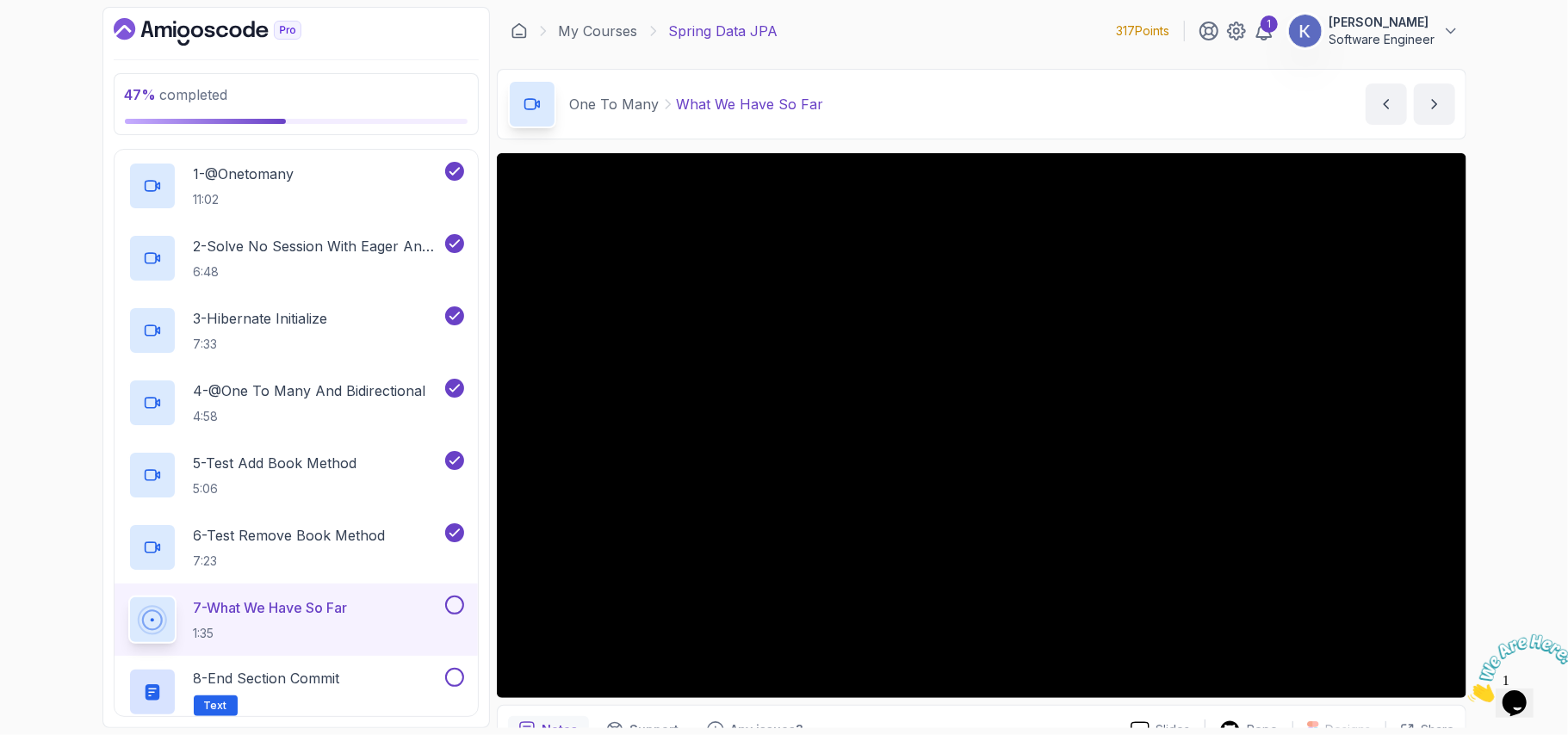
click at [1467, 690] on icon "Close" at bounding box center [1467, 697] width 0 height 14
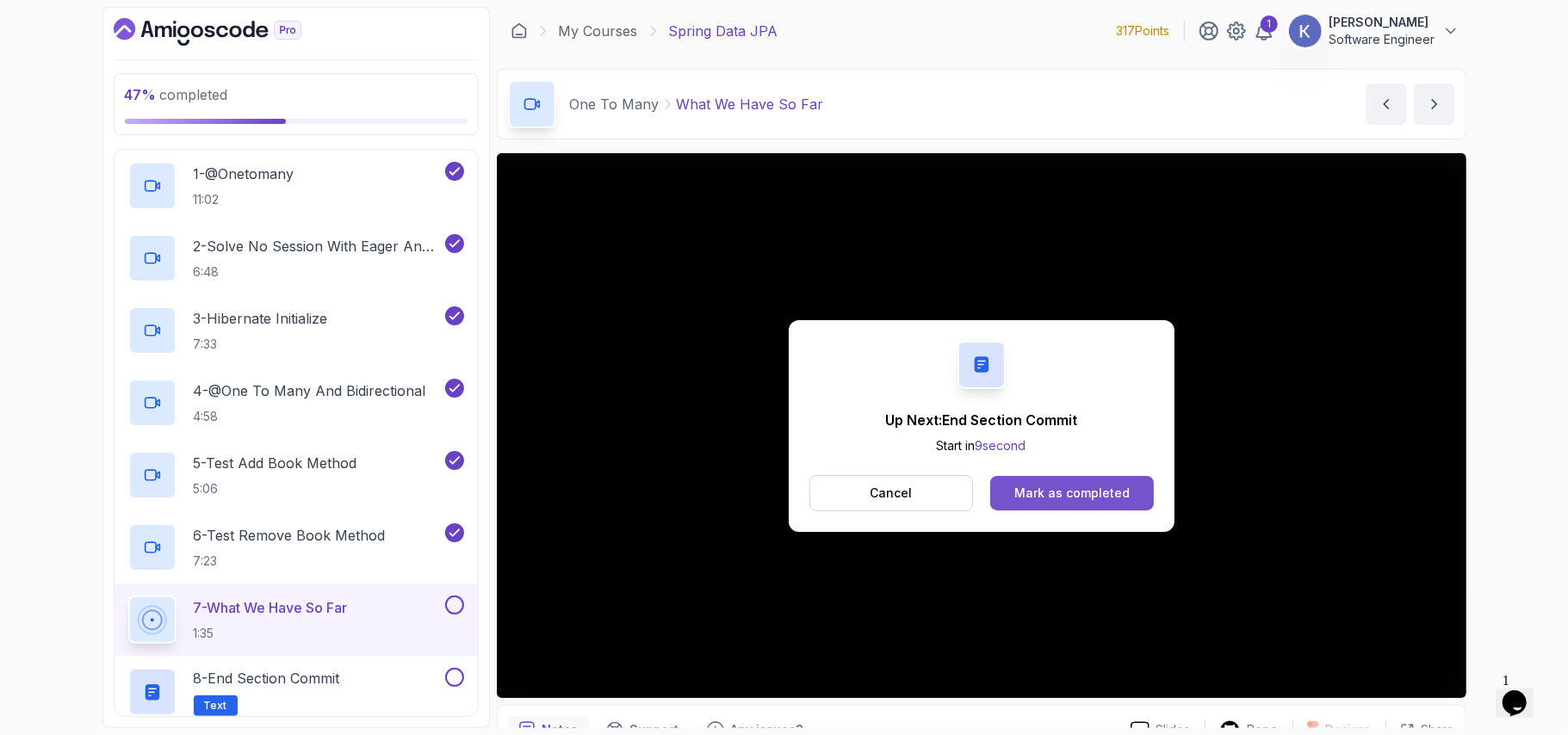
click at [1129, 494] on button "Mark as completed" at bounding box center [1071, 493] width 163 height 35
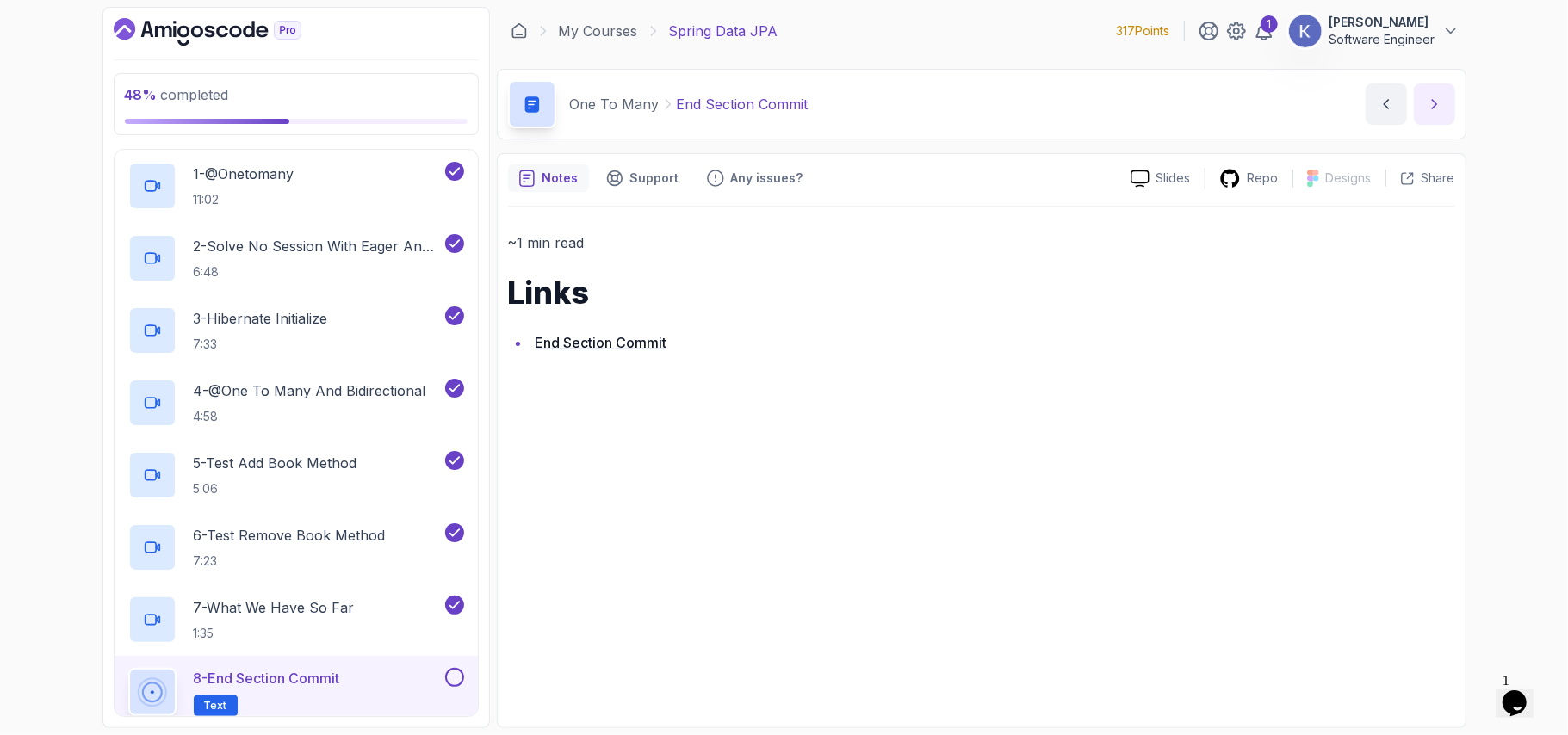
click at [1444, 104] on button "next content" at bounding box center [1434, 104] width 41 height 41
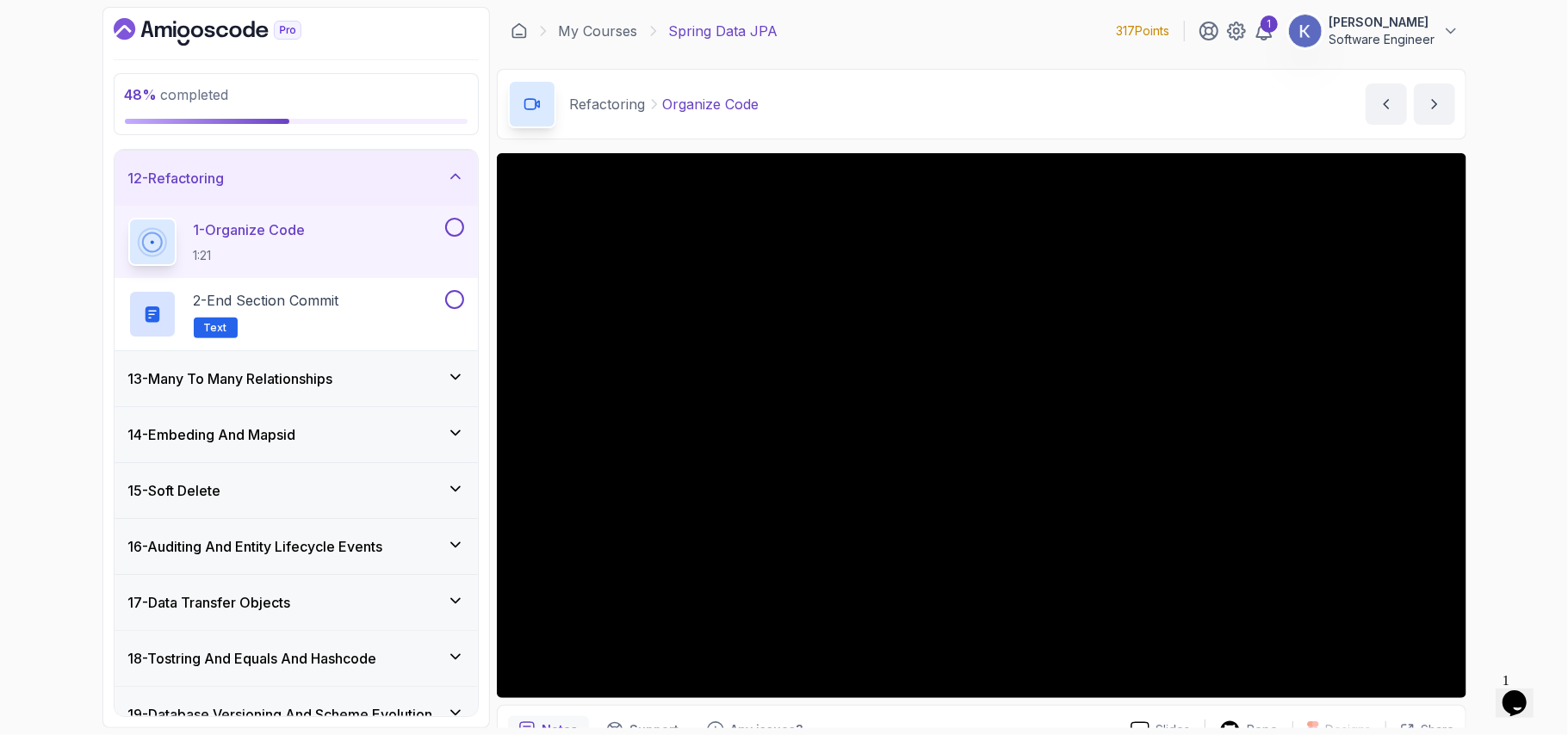
click at [456, 432] on icon at bounding box center [455, 432] width 17 height 17
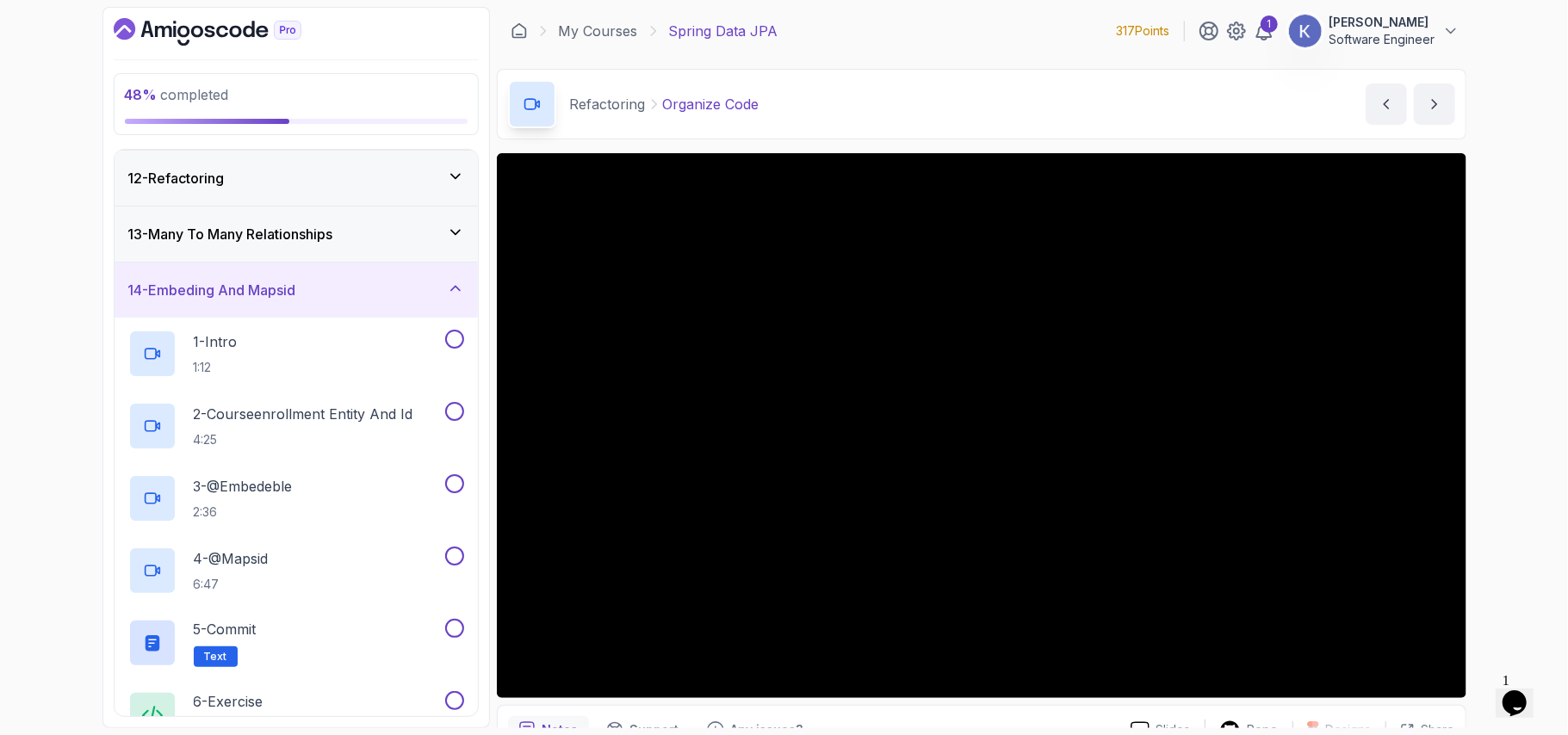
click at [428, 240] on div "13 - Many To Many Relationships" at bounding box center [296, 233] width 336 height 20
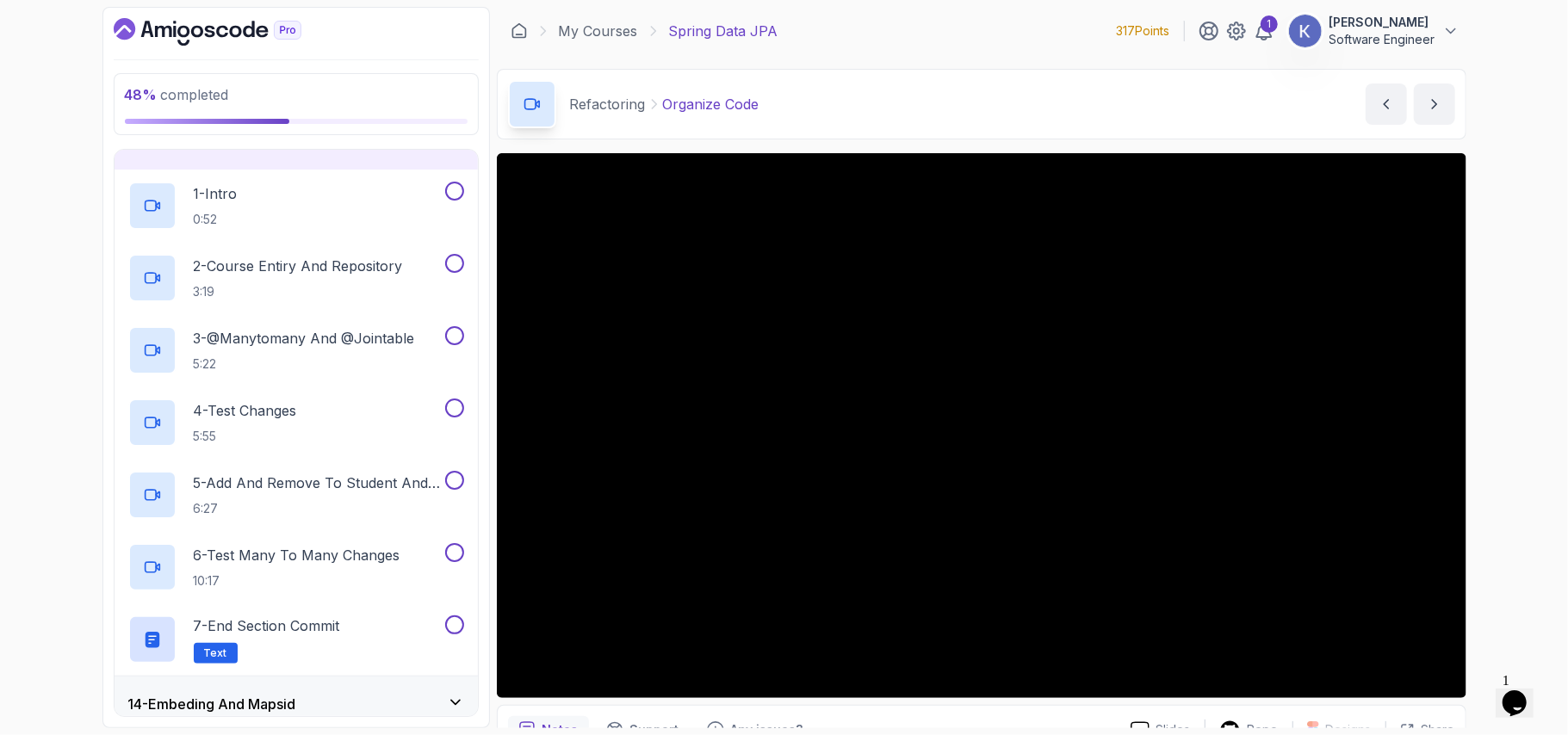
scroll to position [661, 0]
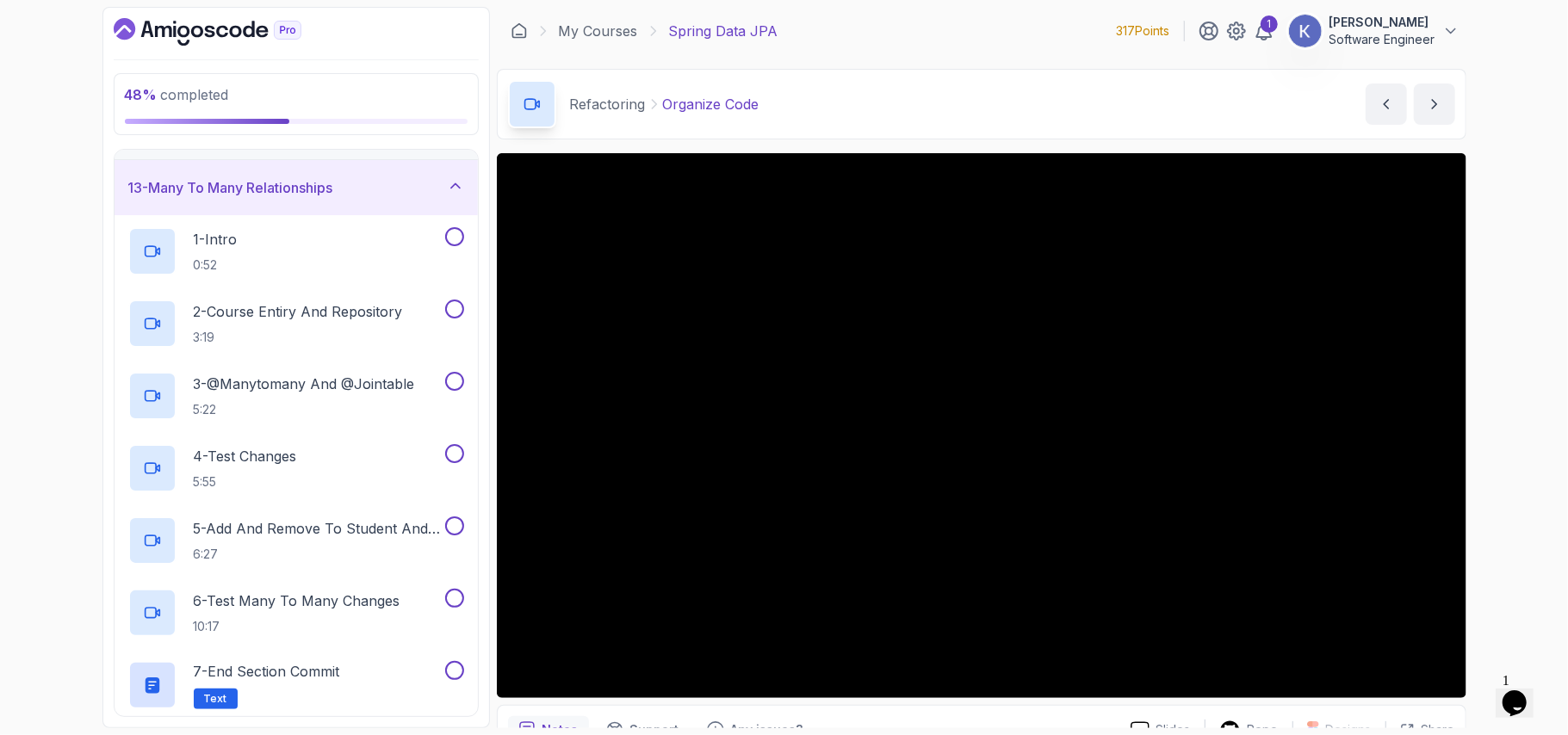
click at [391, 191] on div "13 - Many To Many Relationships" at bounding box center [296, 187] width 336 height 20
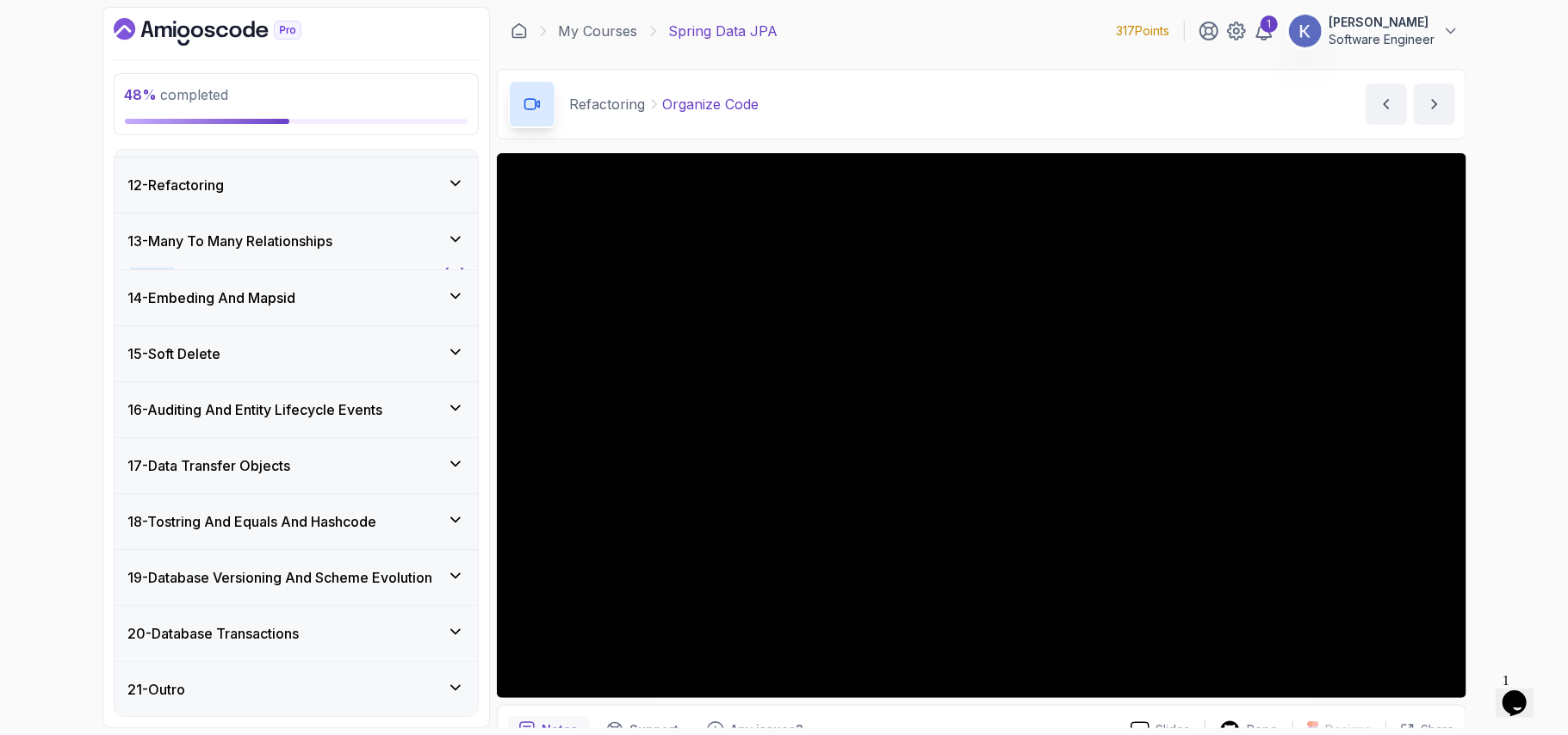
scroll to position [615, 0]
click at [339, 352] on div "15 - Soft Delete" at bounding box center [296, 353] width 336 height 20
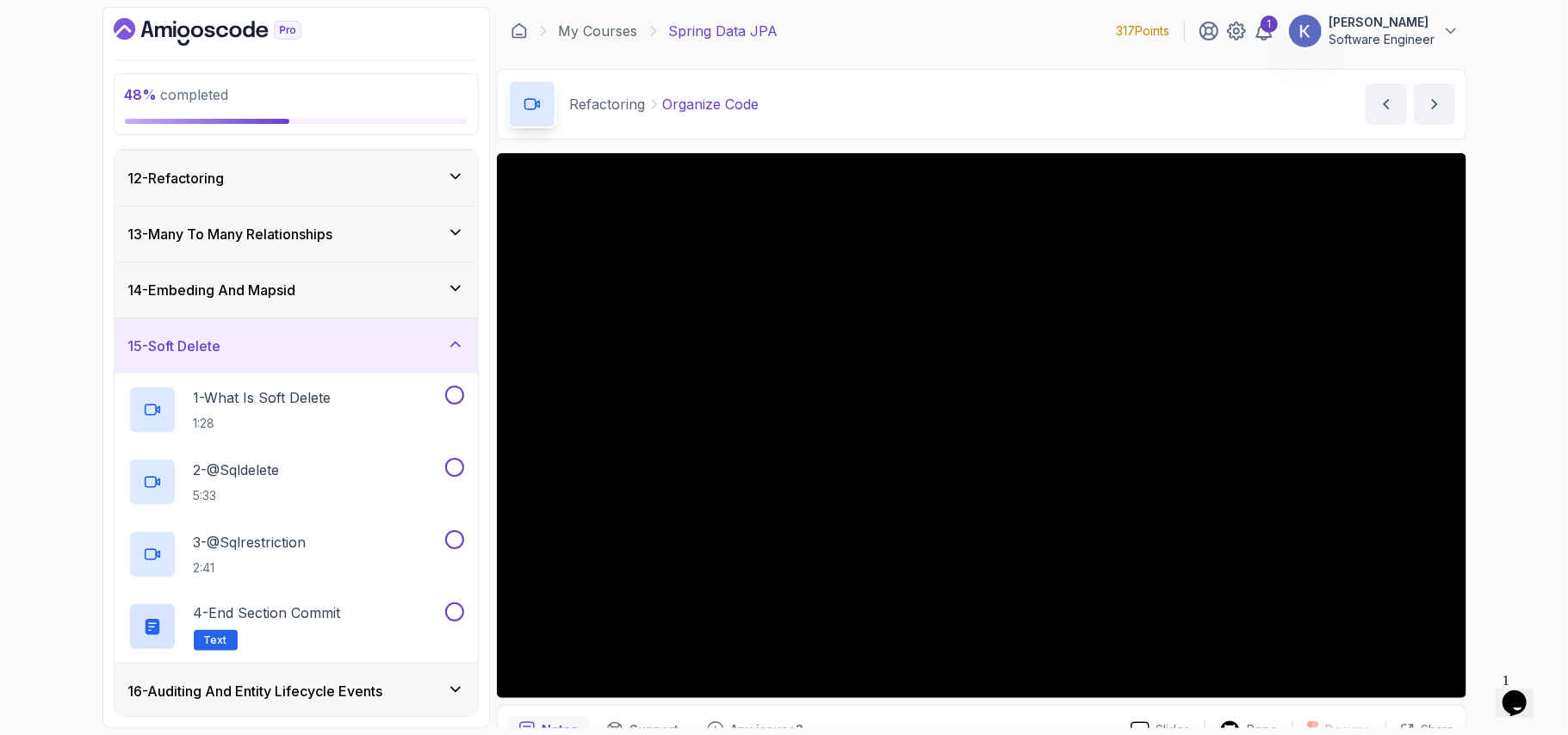
click at [339, 352] on div "15 - Soft Delete" at bounding box center [296, 346] width 336 height 20
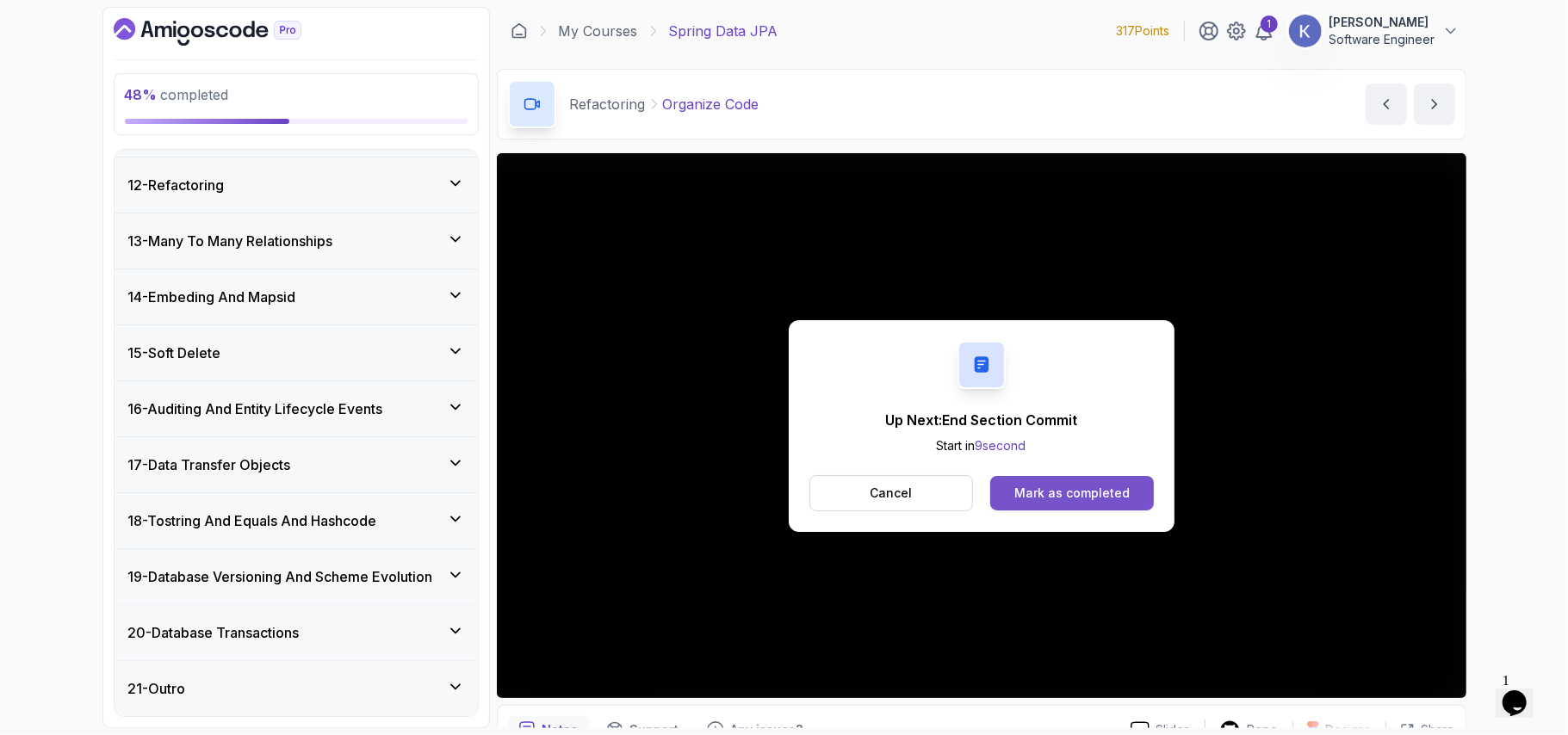
click at [1128, 510] on button "Mark as completed" at bounding box center [1071, 493] width 163 height 35
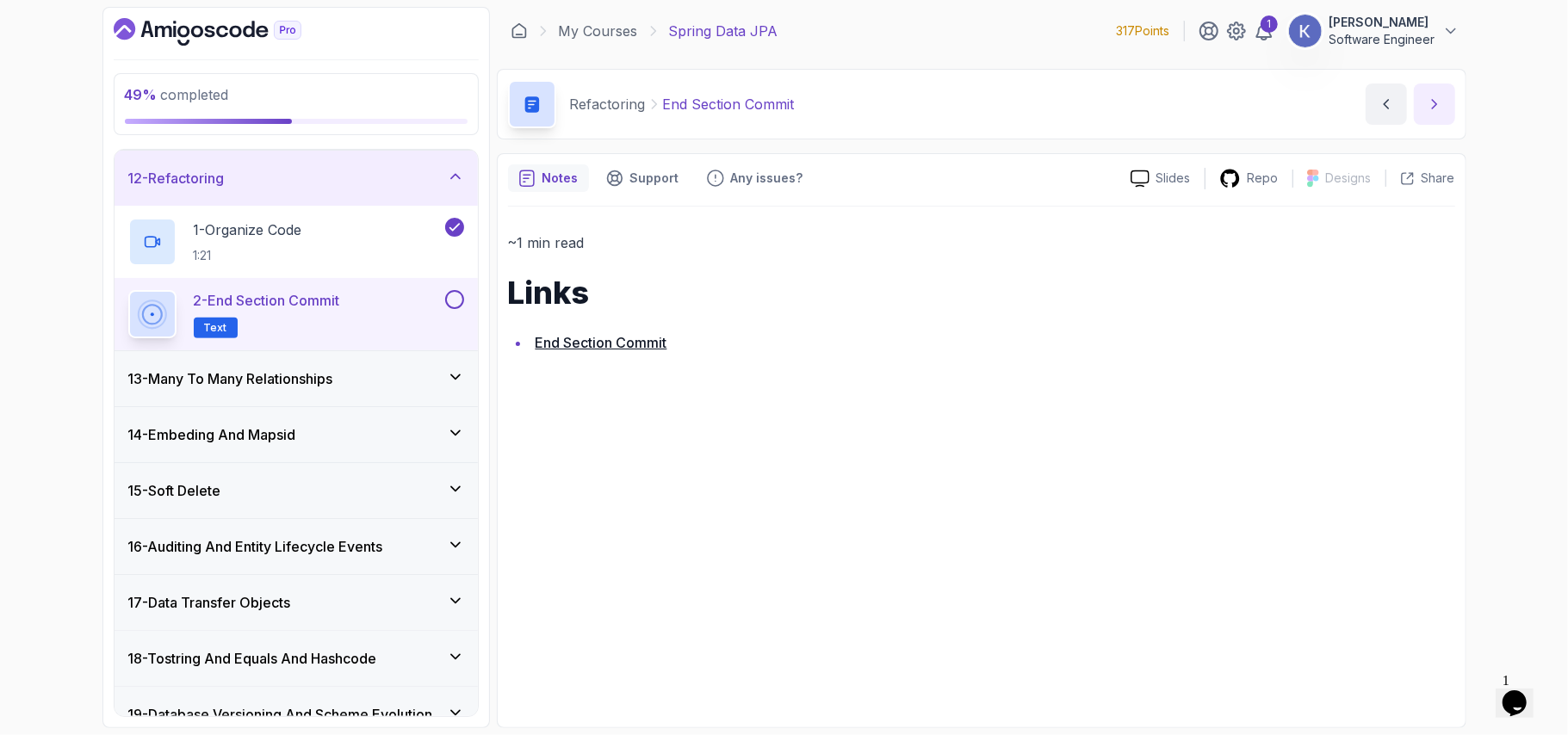
click at [1430, 90] on button "next content" at bounding box center [1434, 104] width 41 height 41
